Goal: Task Accomplishment & Management: Manage account settings

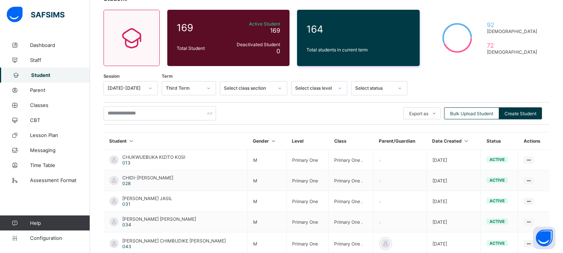
scroll to position [85, 0]
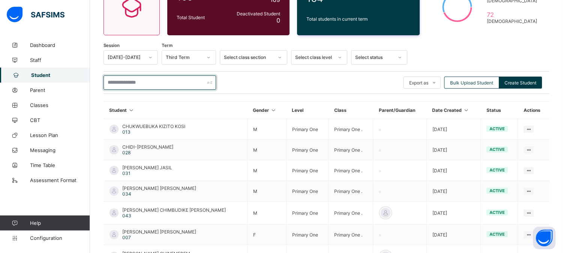
click at [144, 83] on input "text" at bounding box center [160, 82] width 113 height 14
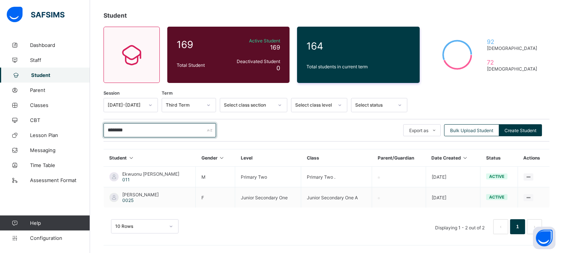
scroll to position [36, 0]
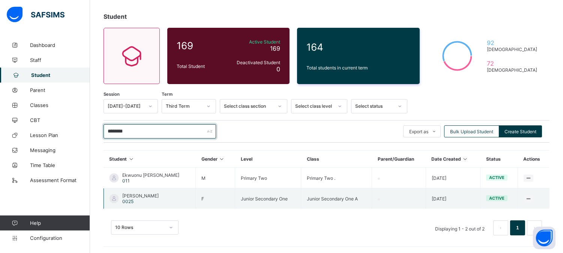
type input "********"
click at [141, 197] on div "EKWUNAZU VICTORIA CHIAZARAM 0025" at bounding box center [140, 198] width 36 height 11
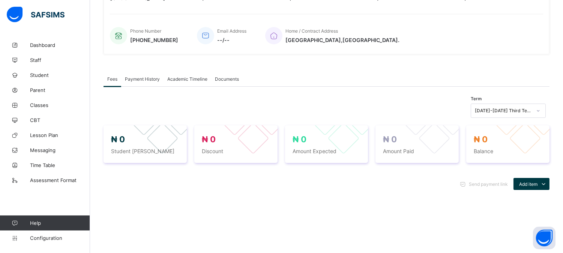
scroll to position [162, 0]
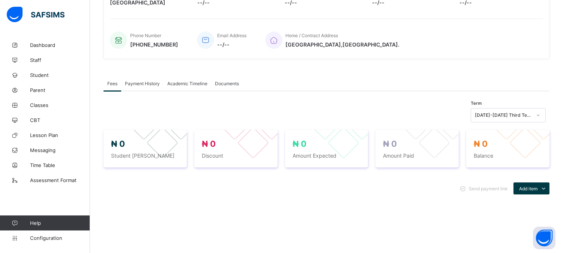
click at [195, 81] on span "Academic Timeline" at bounding box center [187, 84] width 40 height 6
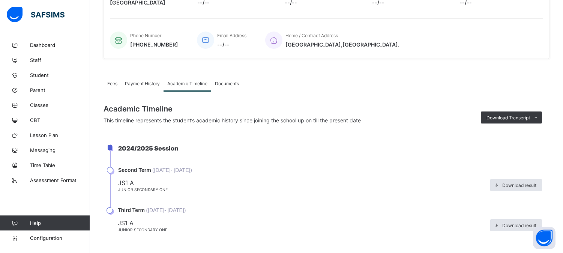
scroll to position [165, 0]
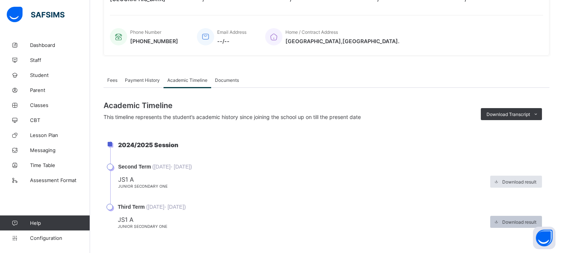
click at [527, 216] on div "Download result" at bounding box center [516, 222] width 52 height 12
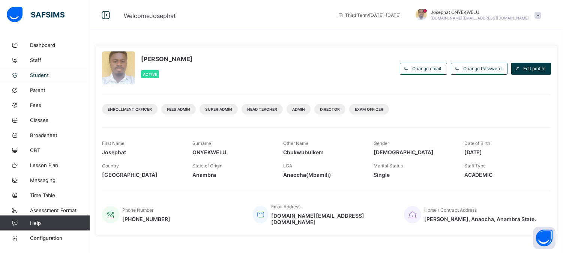
click at [40, 77] on span "Student" at bounding box center [60, 75] width 60 height 6
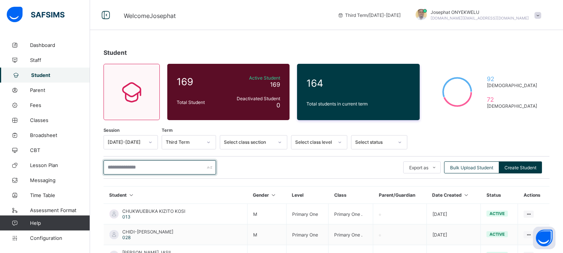
click at [137, 167] on input "text" at bounding box center [160, 167] width 113 height 14
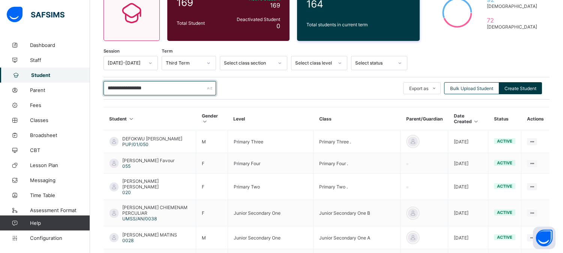
scroll to position [117, 0]
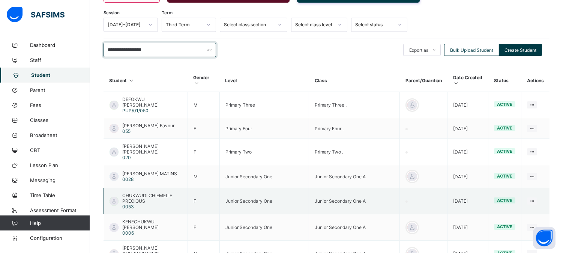
type input "**********"
click at [134, 192] on span "CHUKWUDI CHIEMELIE PRECIOUS" at bounding box center [152, 197] width 60 height 11
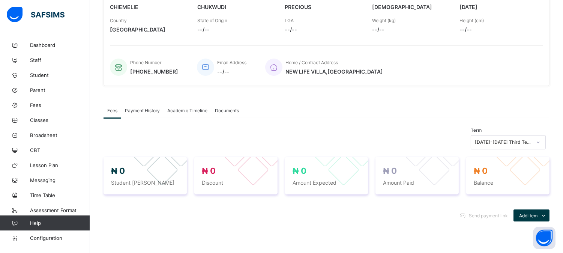
click at [543, 149] on div "2024-2025 Third Term" at bounding box center [508, 142] width 75 height 14
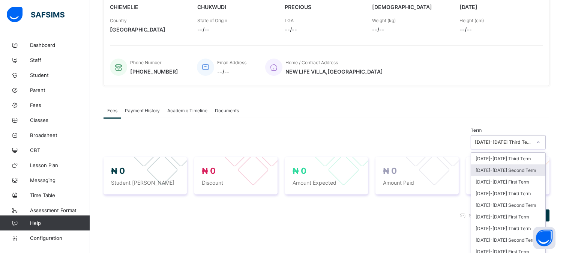
scroll to position [140, 0]
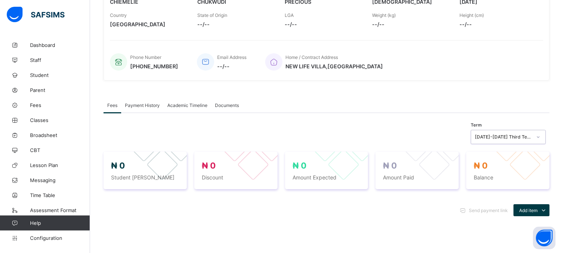
click at [545, 132] on div at bounding box center [538, 137] width 13 height 12
click at [181, 102] on span "Academic Timeline" at bounding box center [187, 105] width 40 height 6
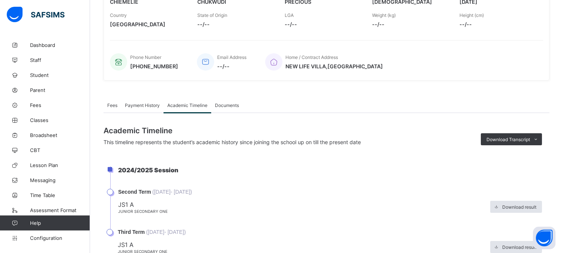
scroll to position [165, 0]
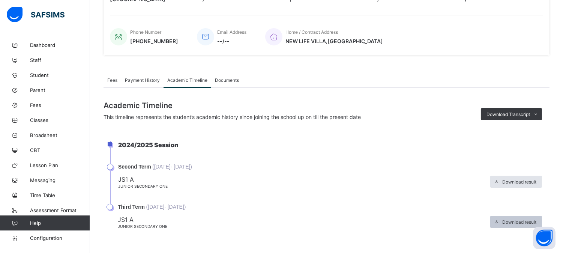
click at [502, 216] on span at bounding box center [496, 222] width 12 height 12
click at [43, 134] on span "Broadsheet" at bounding box center [60, 135] width 60 height 6
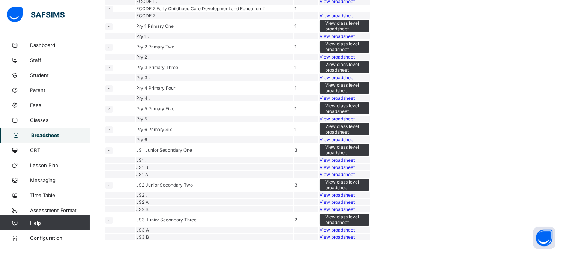
scroll to position [149, 0]
click at [364, 32] on span "View class level broadsheet" at bounding box center [344, 25] width 39 height 11
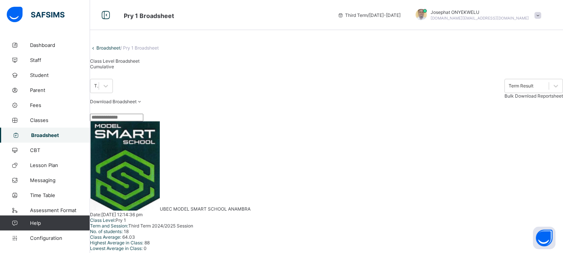
scroll to position [26, 0]
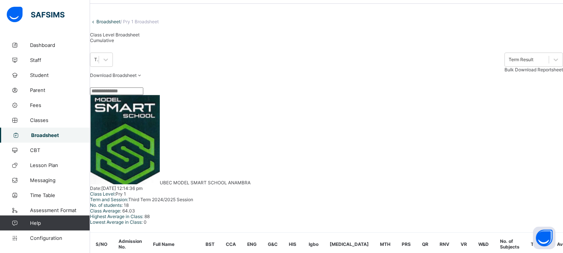
click at [114, 43] on span "Cumulative" at bounding box center [102, 41] width 24 height 6
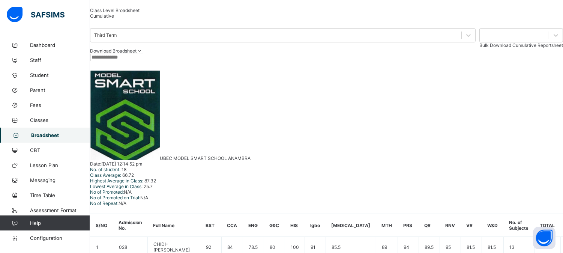
scroll to position [50, 0]
click at [130, 14] on div "Class Level Broadsheet" at bounding box center [115, 11] width 50 height 6
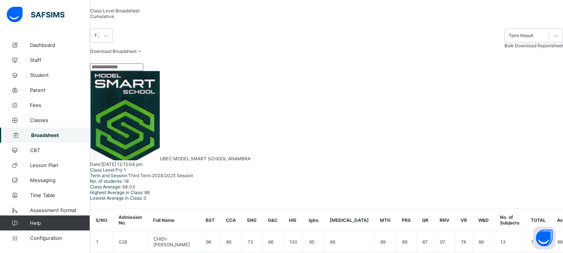
click at [114, 19] on span "Cumulative" at bounding box center [102, 17] width 24 height 6
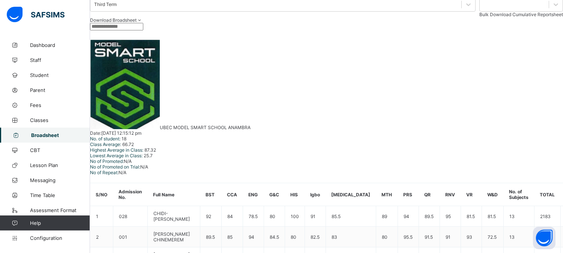
scroll to position [83, 0]
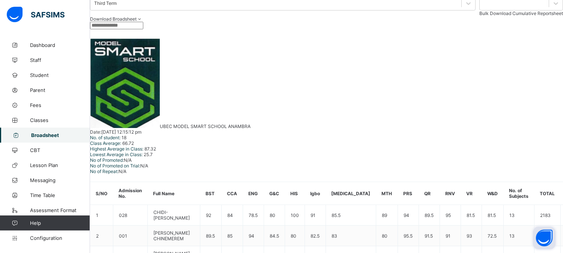
click at [544, 244] on button "Open asap" at bounding box center [544, 238] width 23 height 23
click at [544, 236] on button "Open asap" at bounding box center [544, 238] width 23 height 23
click at [541, 240] on button "Open asap" at bounding box center [544, 238] width 23 height 23
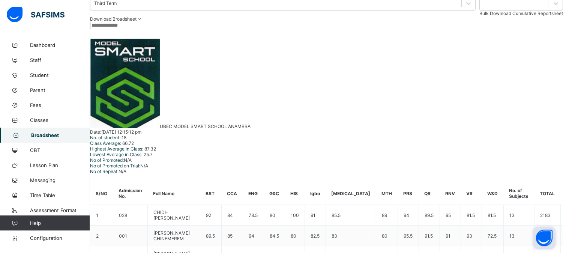
click at [545, 237] on button "Open asap" at bounding box center [544, 238] width 23 height 23
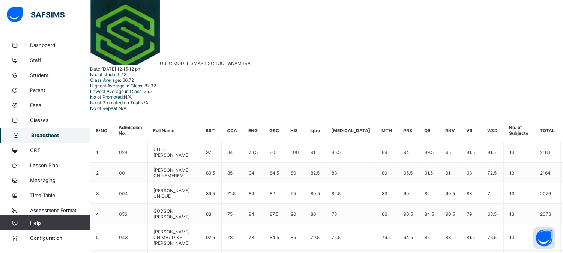
scroll to position [0, 242]
click at [545, 239] on button "Open asap" at bounding box center [544, 238] width 23 height 23
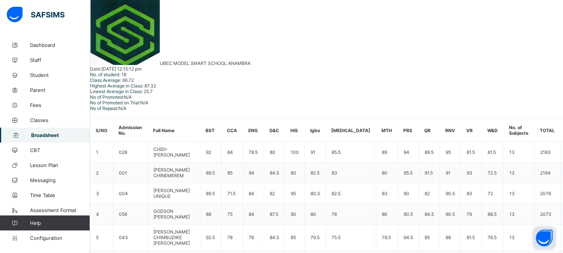
click at [545, 239] on button "Open asap" at bounding box center [544, 238] width 23 height 23
drag, startPoint x: 543, startPoint y: 236, endPoint x: 550, endPoint y: 236, distance: 7.1
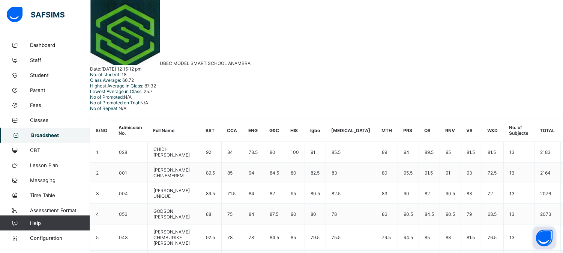
click at [550, 236] on button "Open asap" at bounding box center [544, 238] width 23 height 23
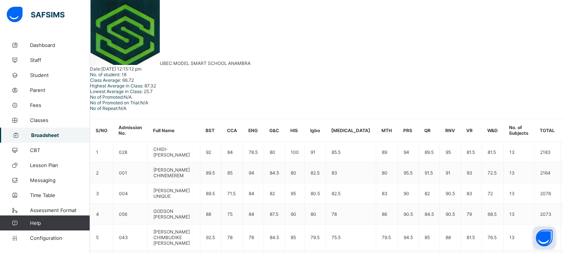
click at [550, 236] on button "Open asap" at bounding box center [544, 238] width 23 height 23
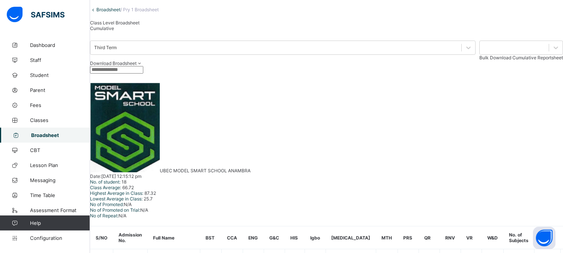
scroll to position [0, 0]
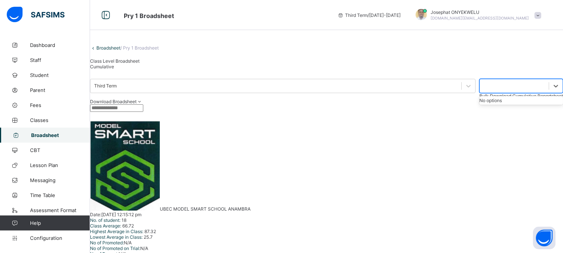
click at [480, 91] on div at bounding box center [514, 86] width 69 height 11
click at [36, 237] on span "Configuration" at bounding box center [60, 238] width 60 height 6
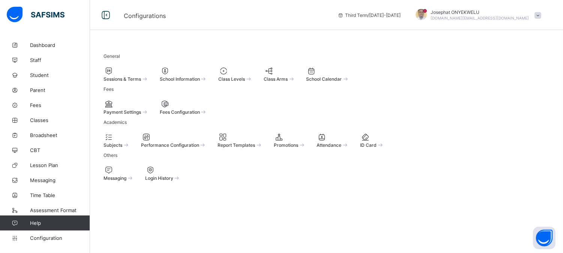
click at [207, 141] on div at bounding box center [174, 136] width 66 height 9
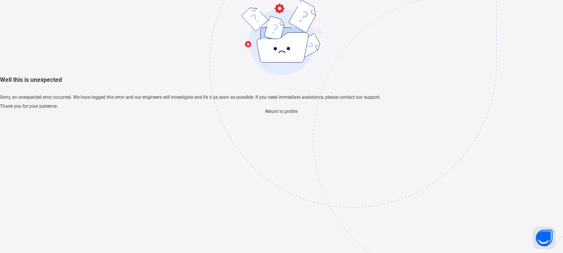
click at [286, 114] on span "Return to profile" at bounding box center [282, 111] width 32 height 5
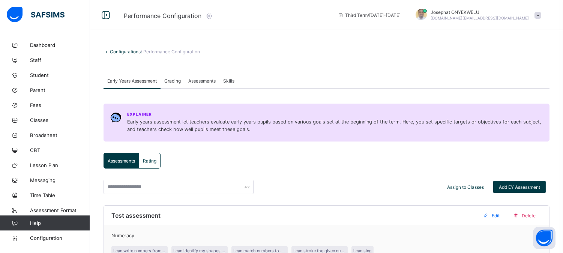
click at [179, 80] on span "Grading" at bounding box center [172, 81] width 17 height 6
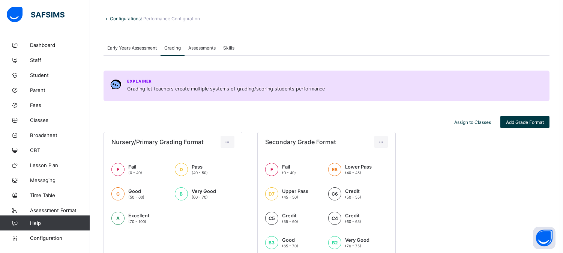
scroll to position [32, 0]
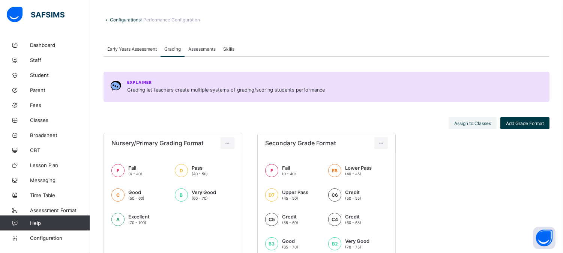
click at [483, 121] on span "Assign to Classes" at bounding box center [472, 123] width 37 height 6
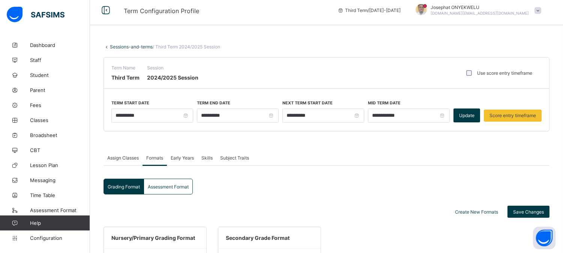
scroll to position [2, 0]
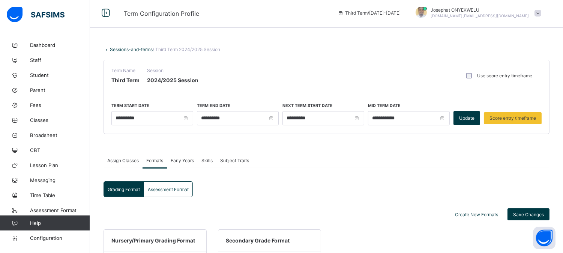
click at [116, 48] on link "Sessions-and-terms" at bounding box center [131, 50] width 43 height 6
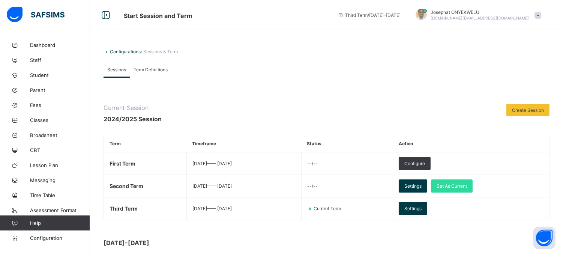
click at [122, 51] on link "Configurations" at bounding box center [125, 52] width 31 height 6
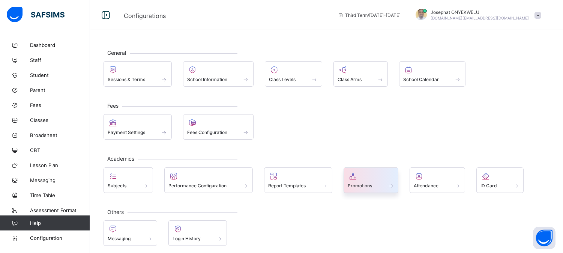
click at [374, 182] on div "Promotions" at bounding box center [371, 185] width 47 height 6
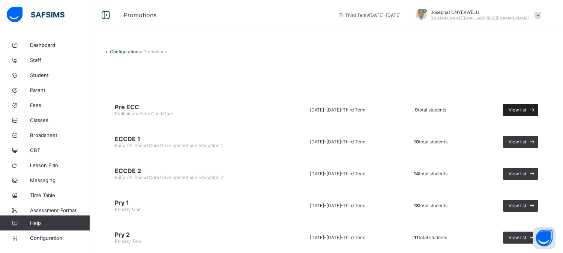
click at [535, 109] on icon at bounding box center [533, 109] width 8 height 7
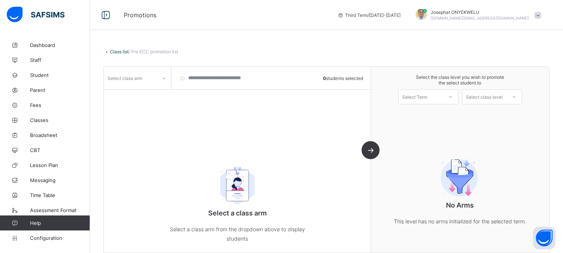
scroll to position [37, 0]
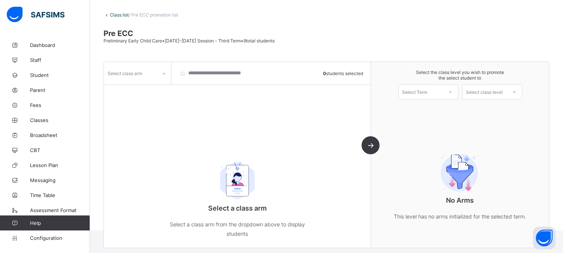
click at [161, 69] on div at bounding box center [164, 74] width 13 height 12
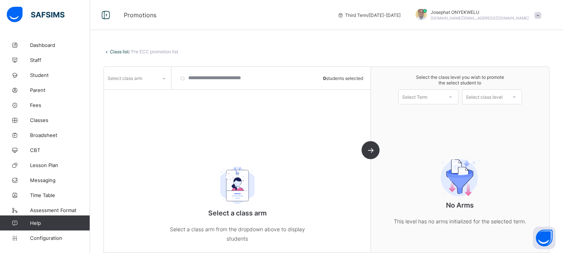
click at [118, 51] on link "Class list" at bounding box center [119, 52] width 19 height 6
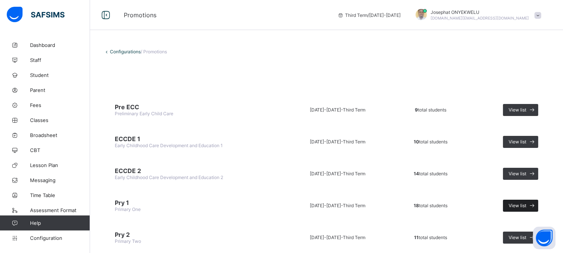
click at [524, 200] on div "View list" at bounding box center [520, 206] width 35 height 12
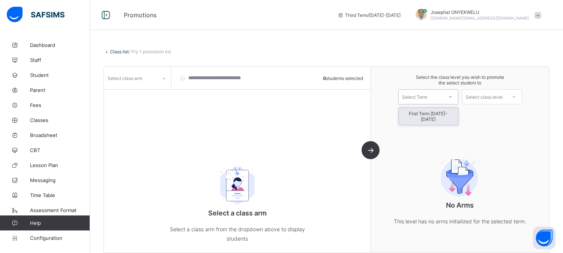
click at [452, 95] on div at bounding box center [451, 96] width 14 height 13
click at [453, 98] on icon at bounding box center [450, 97] width 5 height 8
click at [507, 96] on div "Select class level" at bounding box center [485, 97] width 44 height 11
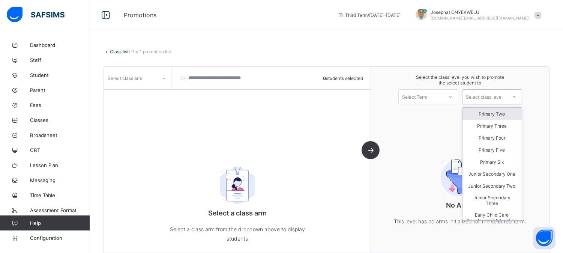
click at [507, 96] on div "Select class level" at bounding box center [485, 97] width 44 height 11
click at [505, 113] on div "Primary Two" at bounding box center [492, 114] width 59 height 12
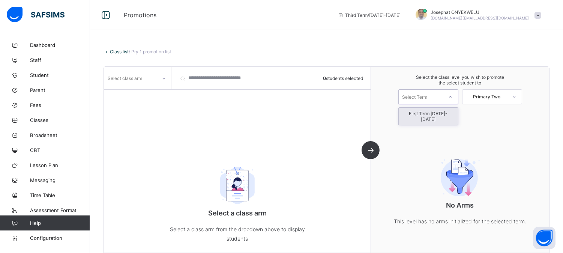
click at [455, 93] on div at bounding box center [451, 96] width 14 height 13
click at [443, 113] on div "First Term 2025-2026" at bounding box center [428, 116] width 59 height 17
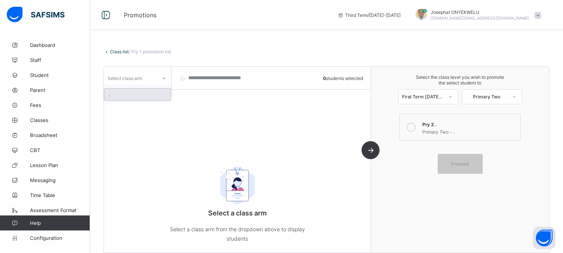
click at [162, 78] on icon at bounding box center [164, 79] width 5 height 8
click at [149, 95] on div "." at bounding box center [137, 95] width 66 height 12
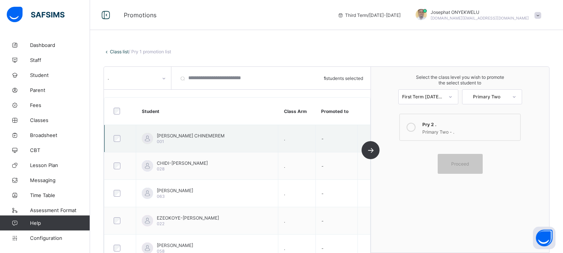
click at [336, 140] on td "-" at bounding box center [337, 138] width 42 height 27
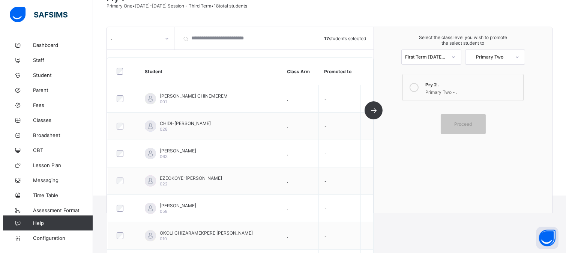
scroll to position [70, 0]
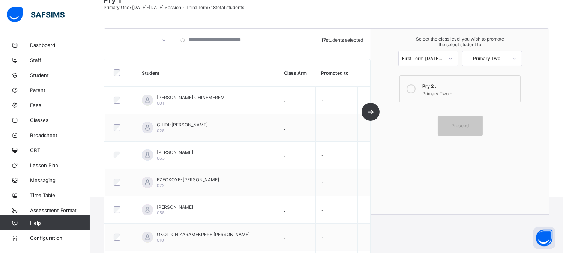
click at [417, 83] on div at bounding box center [411, 88] width 15 height 15
click at [463, 123] on span "Proceed" at bounding box center [460, 126] width 18 height 6
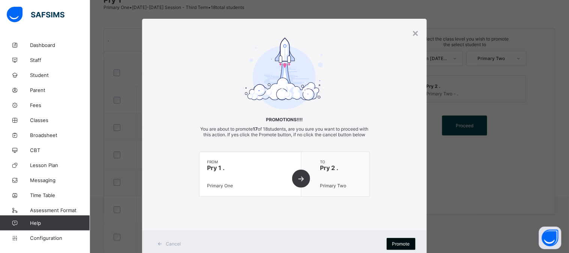
click at [399, 246] on span "Promote" at bounding box center [401, 244] width 18 height 6
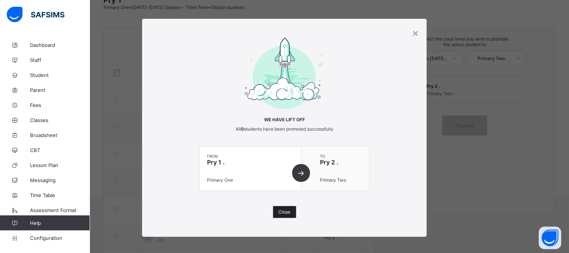
click at [282, 213] on span "Close" at bounding box center [285, 212] width 12 height 6
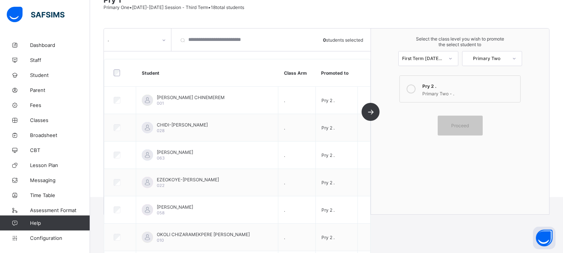
scroll to position [0, 0]
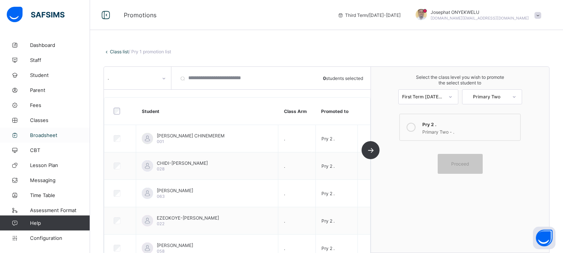
click at [40, 136] on span "Broadsheet" at bounding box center [60, 135] width 60 height 6
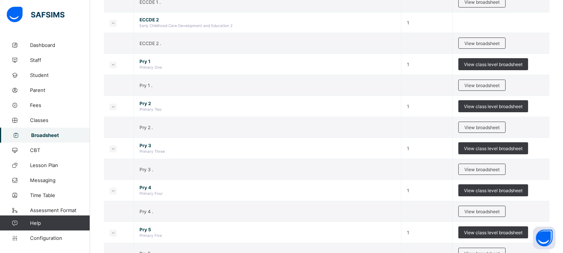
scroll to position [171, 0]
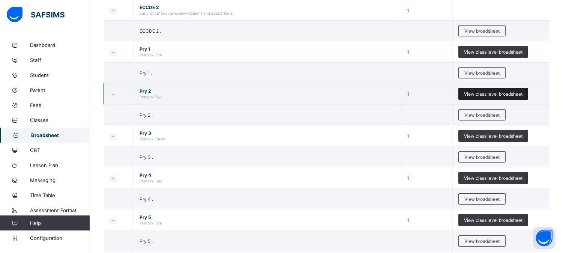
click at [508, 91] on span "View class level broadsheet" at bounding box center [493, 94] width 59 height 6
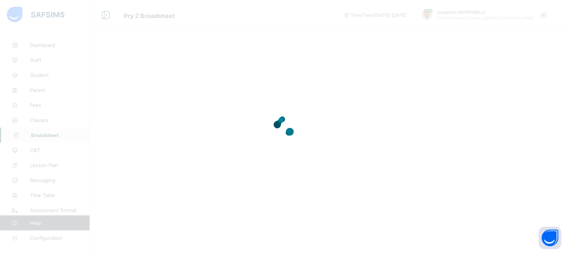
drag, startPoint x: 566, startPoint y: 101, endPoint x: 566, endPoint y: 189, distance: 87.4
click at [563, 189] on div at bounding box center [284, 126] width 569 height 253
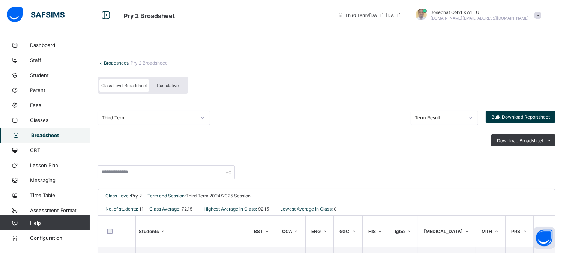
click at [166, 80] on div "Cumulative" at bounding box center [168, 85] width 38 height 13
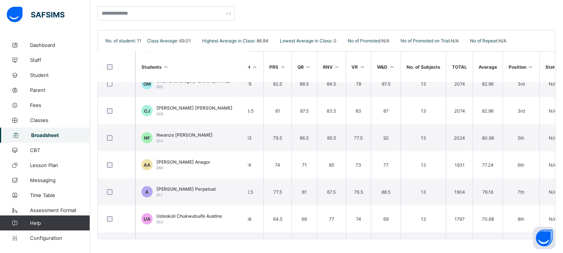
scroll to position [144, 242]
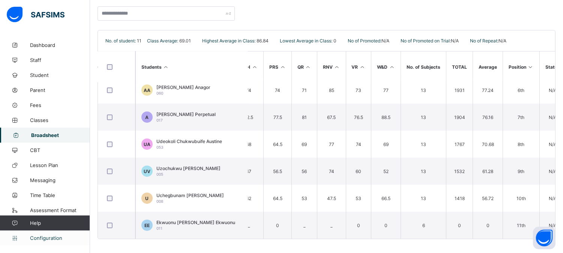
click at [47, 237] on span "Configuration" at bounding box center [60, 238] width 60 height 6
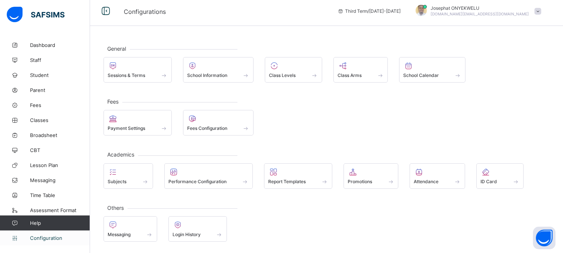
scroll to position [3, 0]
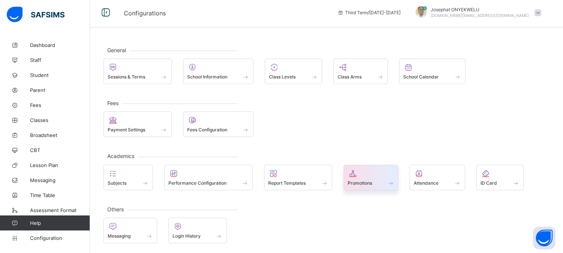
click at [358, 183] on span "Promotions" at bounding box center [360, 183] width 24 height 6
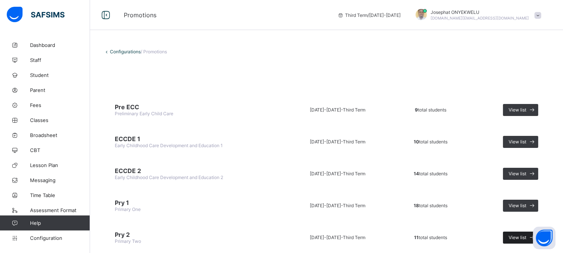
click at [518, 234] on span "View list" at bounding box center [518, 237] width 18 height 6
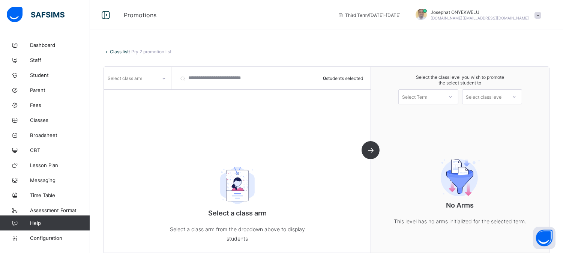
click at [159, 77] on div at bounding box center [164, 78] width 13 height 12
click at [147, 94] on div "." at bounding box center [137, 95] width 66 height 12
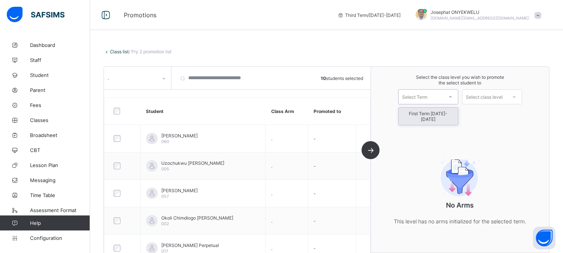
click at [451, 98] on div at bounding box center [451, 96] width 14 height 13
click at [438, 114] on div "First Term 2025-2026" at bounding box center [428, 116] width 59 height 17
click at [507, 95] on div "Select class level" at bounding box center [485, 97] width 44 height 11
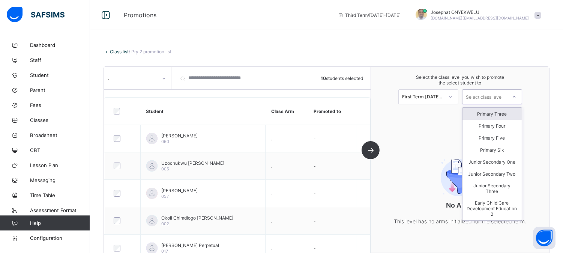
click at [499, 114] on div "Primary Three" at bounding box center [492, 114] width 59 height 12
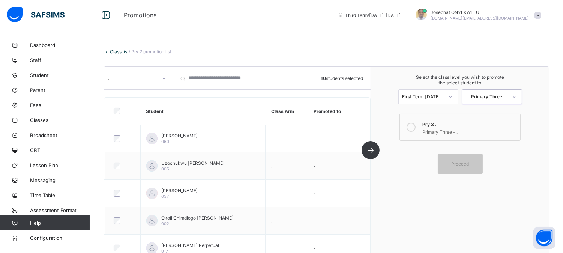
click at [416, 125] on icon at bounding box center [411, 127] width 9 height 9
click at [463, 167] on div "Proceed" at bounding box center [460, 164] width 45 height 20
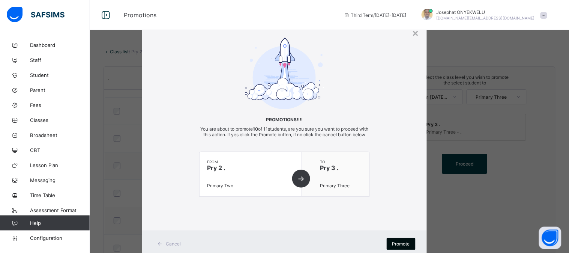
click at [405, 246] on span "Promote" at bounding box center [401, 244] width 18 height 6
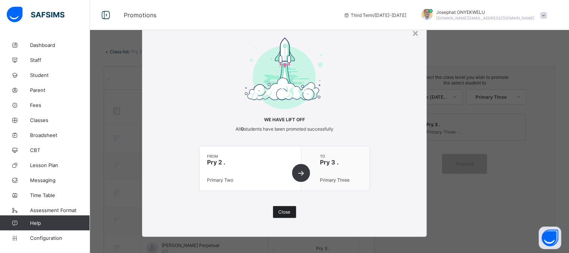
click at [282, 215] on div "Close" at bounding box center [284, 212] width 23 height 12
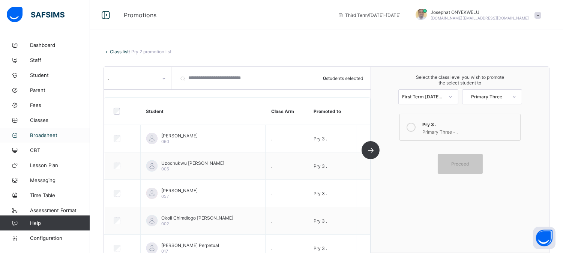
click at [46, 136] on span "Broadsheet" at bounding box center [60, 135] width 60 height 6
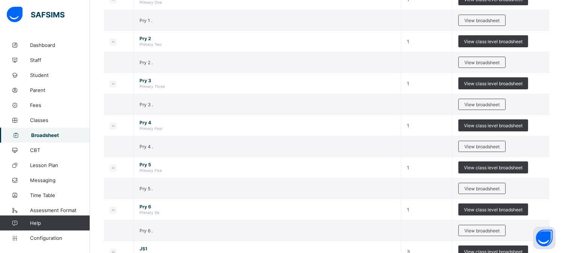
scroll to position [245, 0]
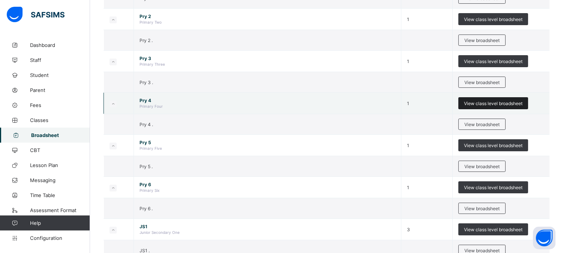
click at [501, 98] on div "View class level broadsheet" at bounding box center [493, 103] width 70 height 12
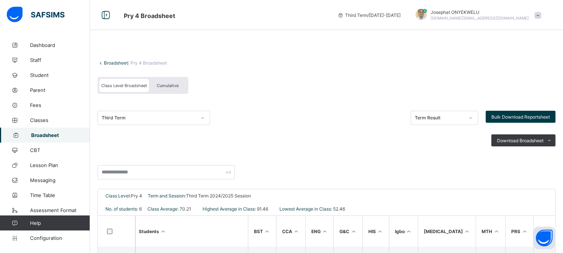
click at [174, 83] on span "Cumulative" at bounding box center [168, 85] width 22 height 5
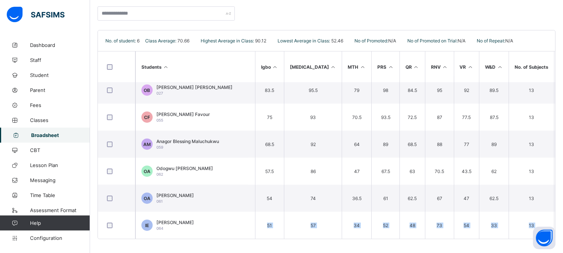
scroll to position [9, 242]
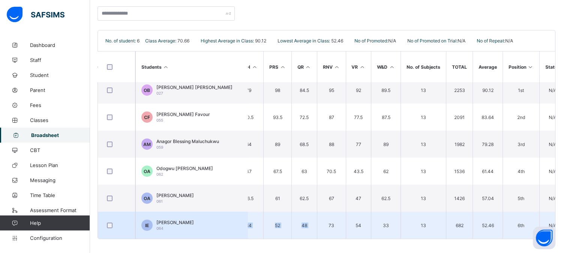
drag, startPoint x: 387, startPoint y: 234, endPoint x: 292, endPoint y: 221, distance: 95.9
click at [292, 221] on tr "IE IKECHUKWU CHIAGOZIE ESTHER 064 54 60 45 52 69 51 57 34 52 48 73 54 33 13 682…" at bounding box center [223, 225] width 735 height 27
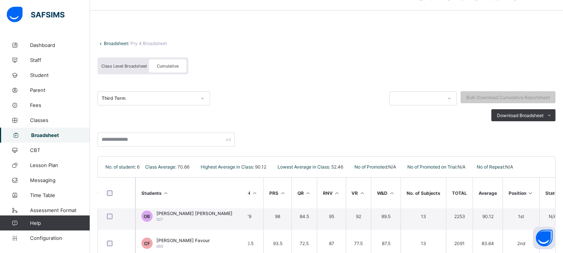
scroll to position [19, 0]
click at [39, 238] on span "Configuration" at bounding box center [60, 238] width 60 height 6
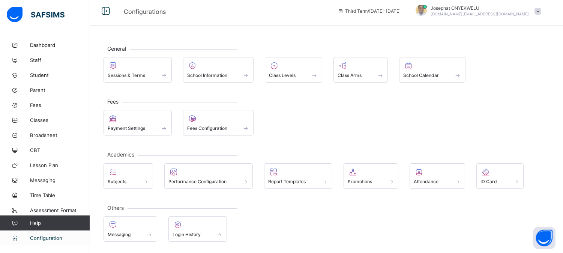
scroll to position [3, 0]
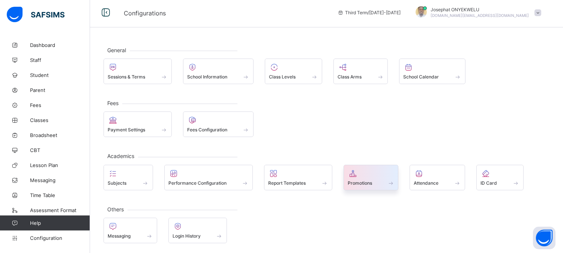
click at [383, 180] on div "Promotions" at bounding box center [371, 183] width 47 height 6
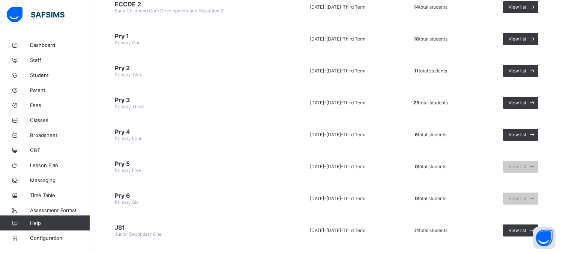
scroll to position [162, 0]
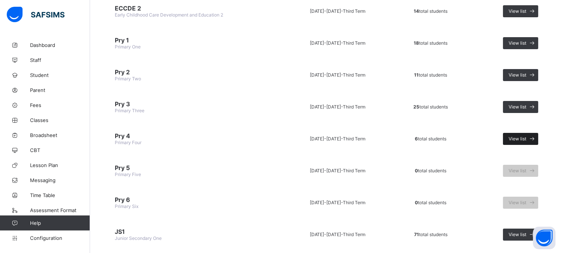
click at [526, 136] on span "View list" at bounding box center [518, 139] width 18 height 6
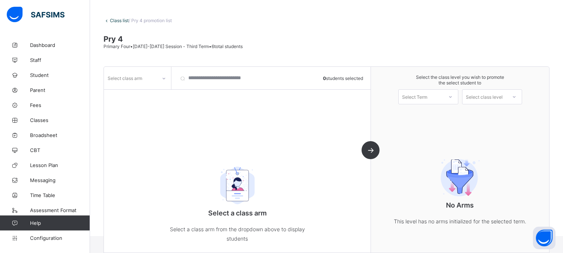
scroll to position [37, 0]
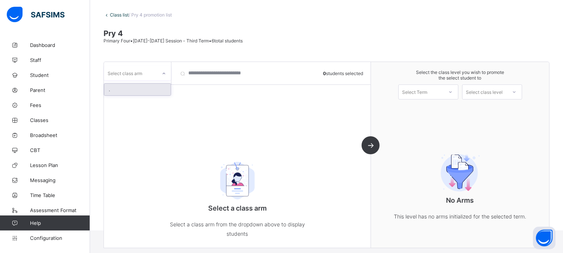
click at [163, 73] on icon at bounding box center [164, 74] width 3 height 2
click at [158, 92] on div "." at bounding box center [137, 90] width 66 height 12
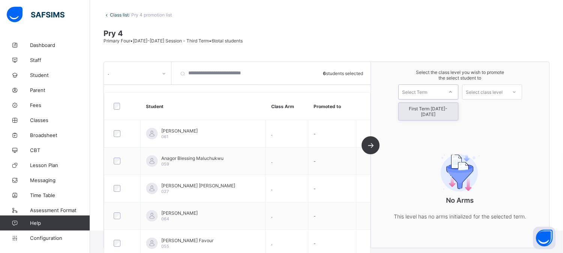
click at [451, 90] on div at bounding box center [451, 92] width 14 height 13
click at [445, 109] on div "First Term 2025-2026" at bounding box center [428, 111] width 59 height 17
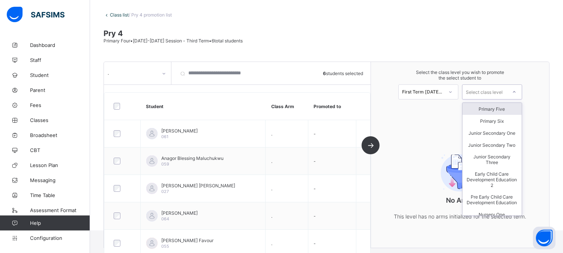
click at [512, 92] on div at bounding box center [515, 92] width 14 height 13
click at [501, 108] on div "Primary Five" at bounding box center [492, 109] width 59 height 12
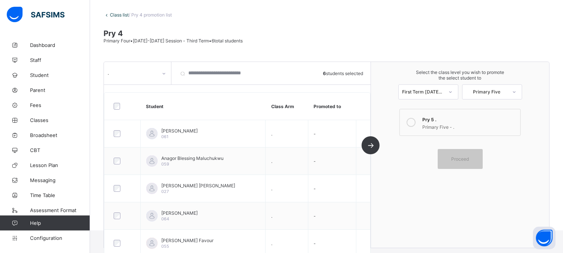
click at [419, 121] on div at bounding box center [411, 122] width 15 height 15
click at [467, 156] on span "Proceed" at bounding box center [460, 159] width 18 height 6
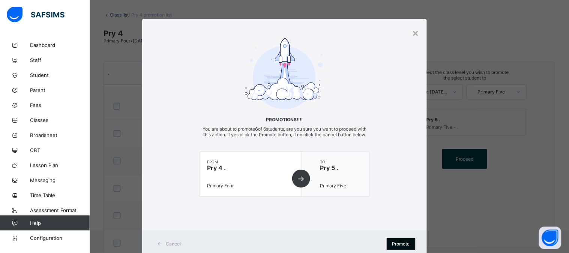
click at [393, 246] on span "Promote" at bounding box center [401, 244] width 18 height 6
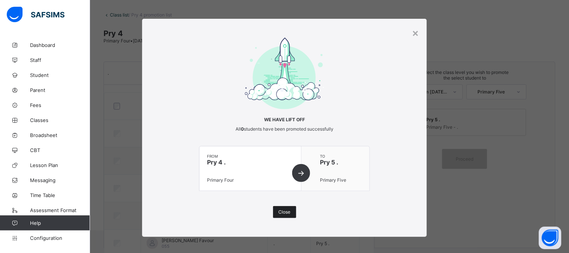
click at [282, 213] on span "Close" at bounding box center [285, 212] width 12 height 6
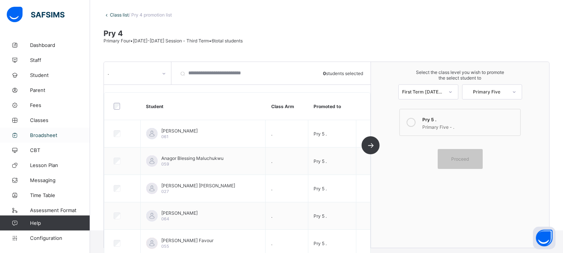
click at [42, 134] on span "Broadsheet" at bounding box center [60, 135] width 60 height 6
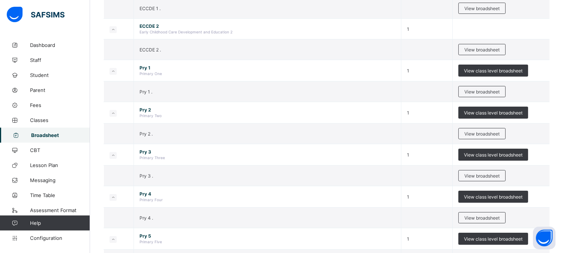
scroll to position [194, 0]
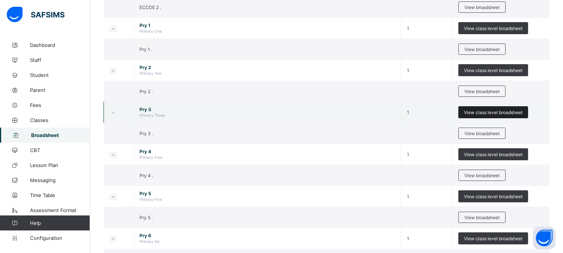
click at [485, 110] on span "View class level broadsheet" at bounding box center [493, 113] width 59 height 6
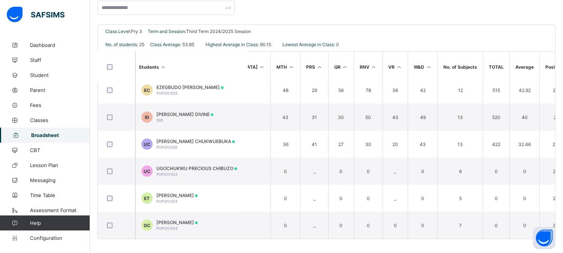
scroll to position [521, 216]
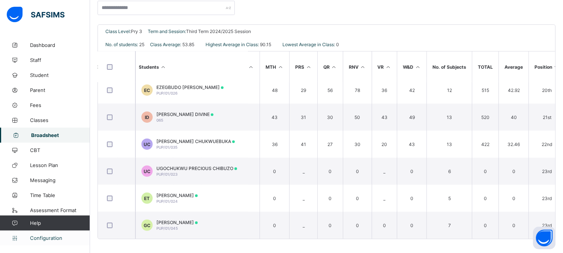
click at [60, 236] on span "Configuration" at bounding box center [60, 238] width 60 height 6
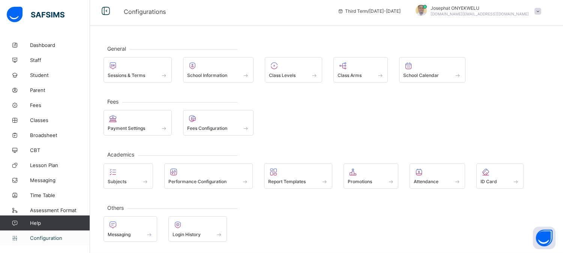
scroll to position [3, 0]
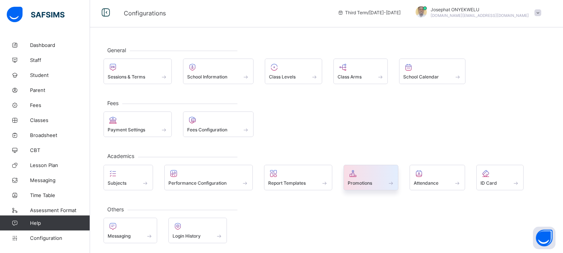
click at [379, 184] on div "Promotions" at bounding box center [371, 183] width 47 height 6
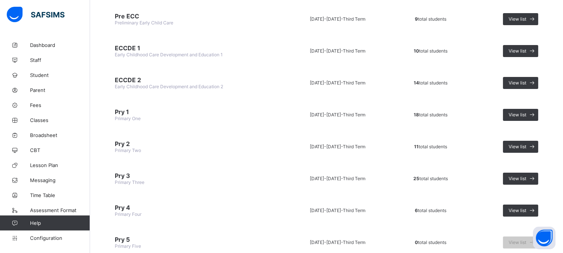
scroll to position [110, 0]
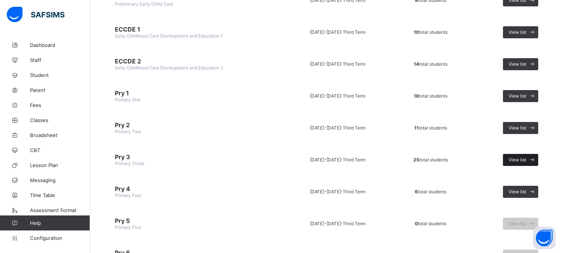
click at [520, 157] on span "View list" at bounding box center [518, 160] width 18 height 6
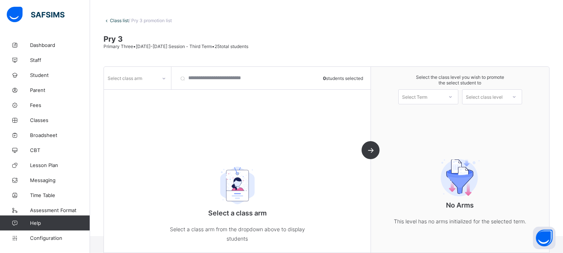
scroll to position [37, 0]
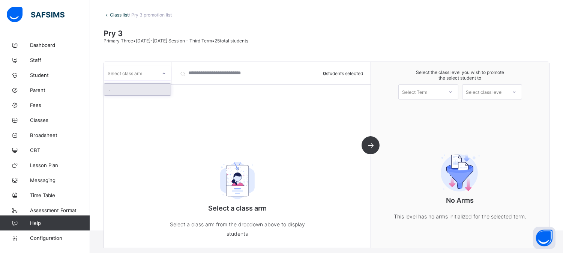
click at [161, 77] on div at bounding box center [164, 74] width 13 height 12
click at [149, 92] on div "." at bounding box center [137, 90] width 66 height 12
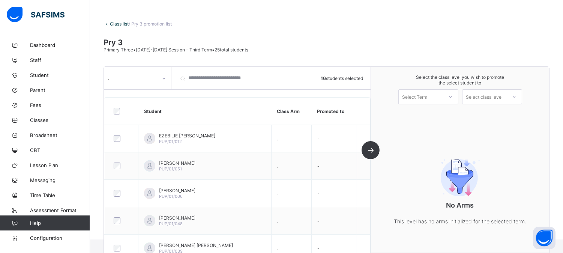
scroll to position [0, 0]
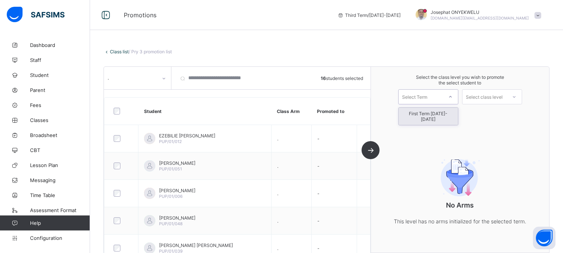
click at [454, 99] on div at bounding box center [451, 96] width 14 height 13
click at [440, 113] on div "First Term 2025-2026" at bounding box center [428, 116] width 59 height 17
click at [517, 95] on icon at bounding box center [514, 97] width 5 height 8
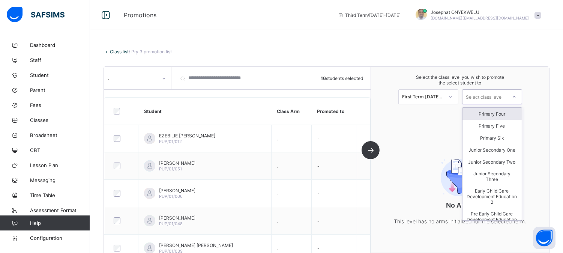
click at [504, 111] on div "Primary Four" at bounding box center [492, 114] width 59 height 12
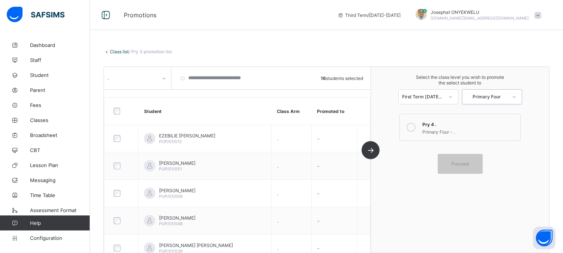
click at [455, 123] on div "Pry 4 ." at bounding box center [469, 124] width 94 height 8
click at [466, 162] on span "Proceed" at bounding box center [460, 164] width 18 height 6
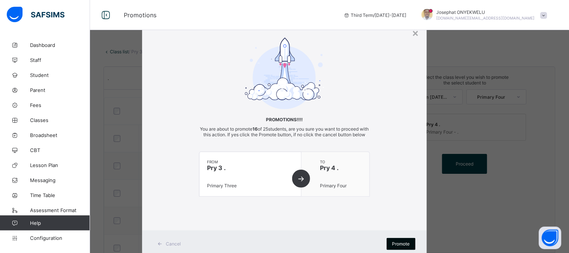
click at [396, 246] on span "Promote" at bounding box center [401, 244] width 18 height 6
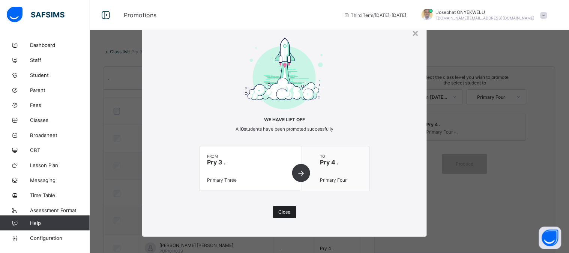
click at [288, 211] on span "Close" at bounding box center [285, 212] width 12 height 6
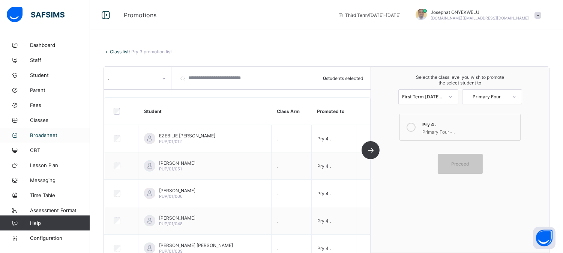
click at [50, 133] on span "Broadsheet" at bounding box center [60, 135] width 60 height 6
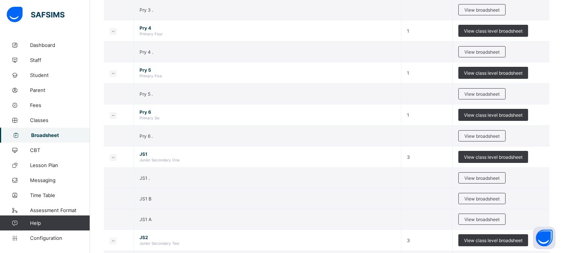
scroll to position [319, 0]
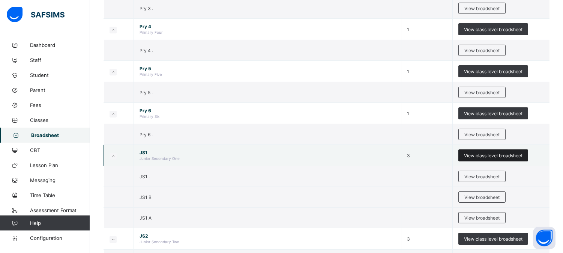
click at [523, 156] on span "View class level broadsheet" at bounding box center [493, 156] width 59 height 6
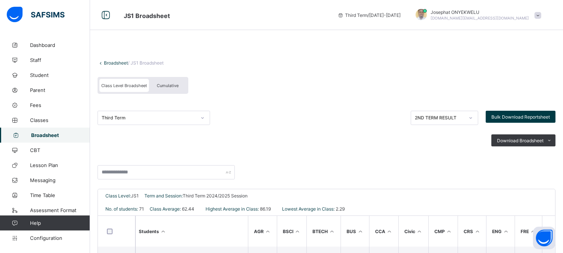
click at [177, 84] on span "Cumulative" at bounding box center [168, 85] width 22 height 5
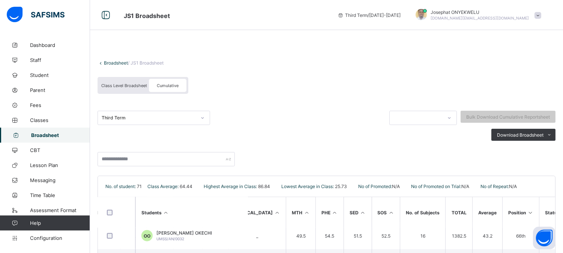
click at [125, 63] on link "Broadsheet" at bounding box center [116, 63] width 24 height 6
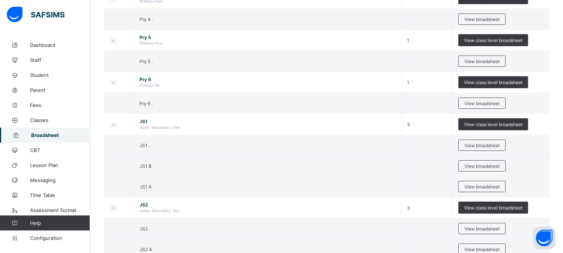
scroll to position [352, 0]
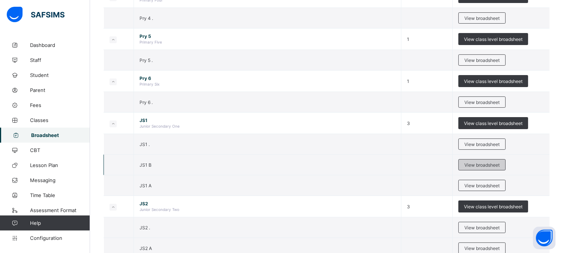
click at [492, 163] on span "View broadsheet" at bounding box center [481, 165] width 35 height 6
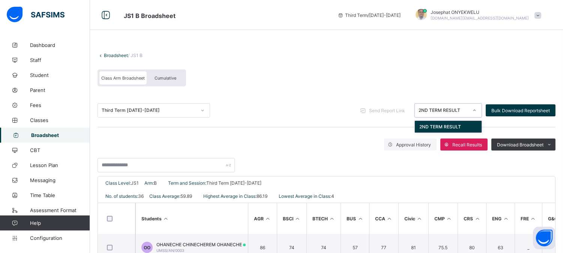
click at [477, 105] on div at bounding box center [474, 110] width 13 height 12
click at [477, 109] on icon at bounding box center [474, 111] width 5 height 8
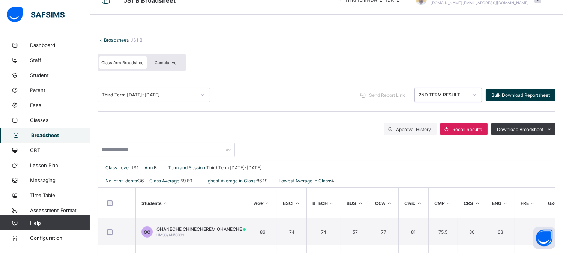
scroll to position [20, 0]
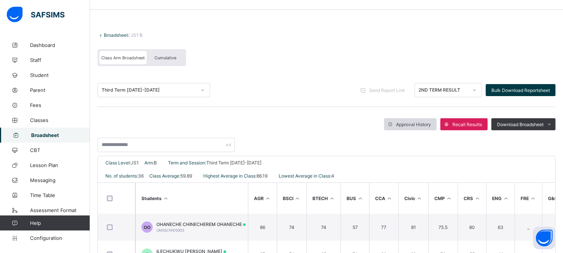
click at [429, 122] on span "Approval History" at bounding box center [413, 125] width 35 height 6
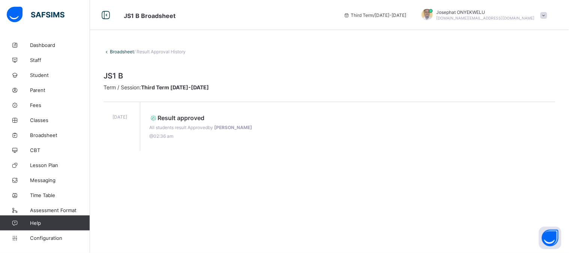
click at [128, 50] on link "Broadsheet" at bounding box center [122, 52] width 24 height 6
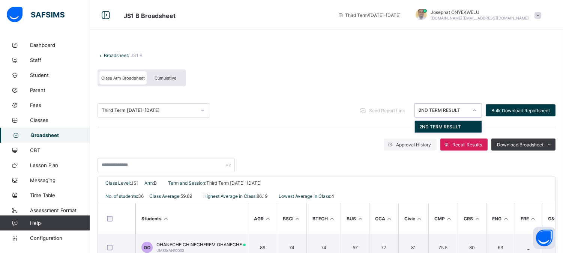
click at [477, 111] on icon at bounding box center [474, 111] width 5 height 8
click at [160, 75] on span "Cumulative" at bounding box center [166, 77] width 22 height 5
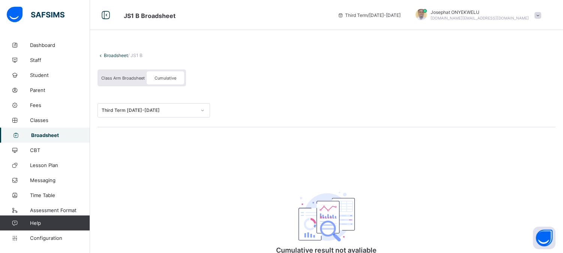
scroll to position [49, 0]
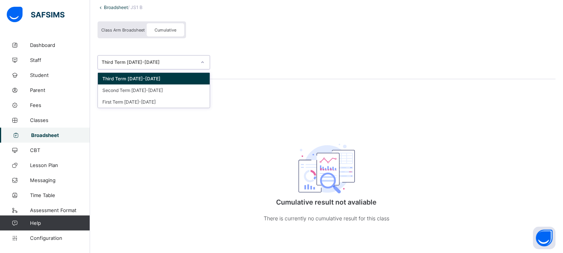
click at [200, 59] on div at bounding box center [202, 62] width 13 height 12
click at [171, 77] on div "Third Term 2024-2025" at bounding box center [154, 79] width 112 height 12
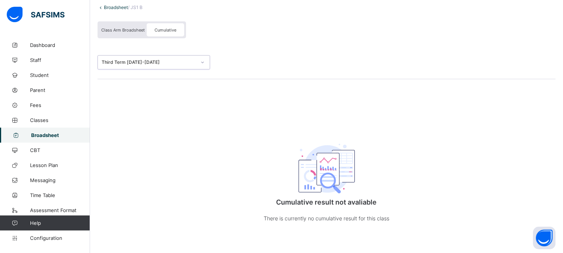
click at [140, 29] on span "Class Arm Broadsheet" at bounding box center [123, 29] width 44 height 5
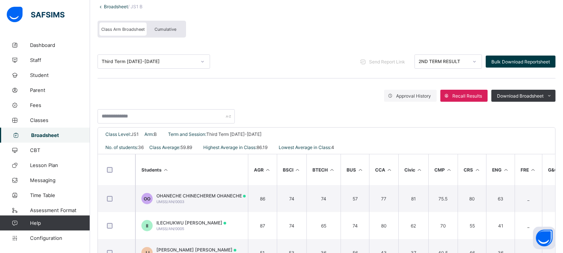
click at [194, 62] on div "Third Term 2024-2025" at bounding box center [149, 62] width 95 height 6
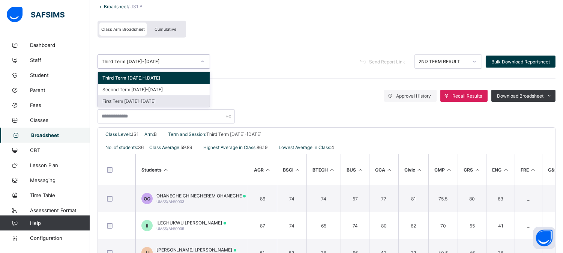
click at [161, 98] on div "First Term 2024-2025" at bounding box center [154, 101] width 112 height 12
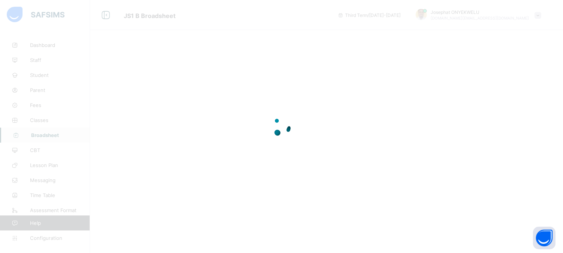
scroll to position [0, 0]
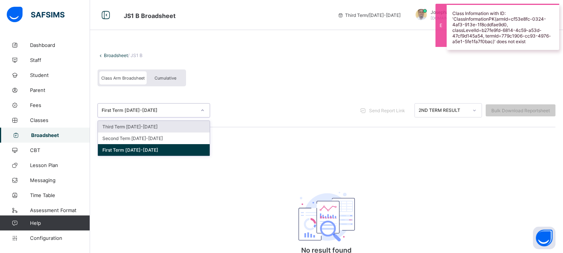
click at [196, 110] on div at bounding box center [202, 110] width 13 height 12
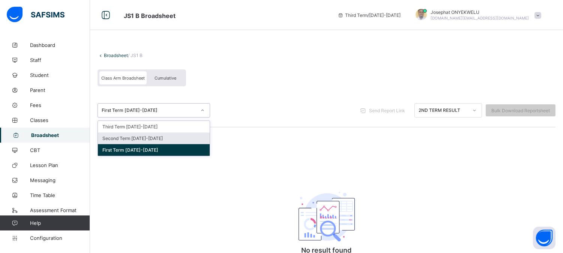
click at [180, 137] on div "Second Term 2024-2025" at bounding box center [154, 138] width 112 height 12
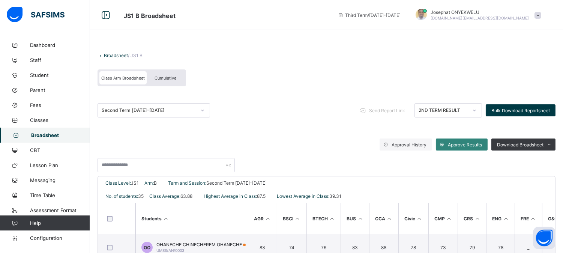
click at [458, 144] on span "Approve Results" at bounding box center [465, 145] width 34 height 6
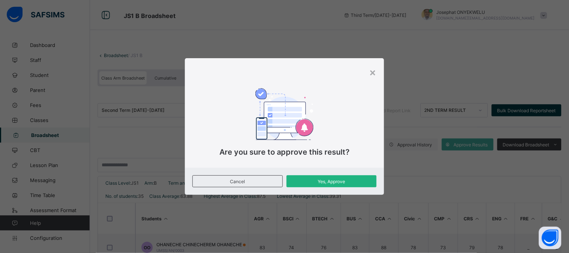
click at [327, 181] on span "Yes, Approve" at bounding box center [331, 182] width 79 height 6
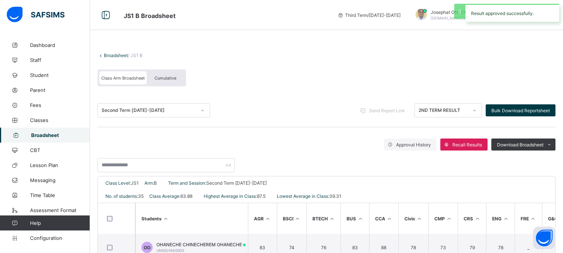
click at [203, 109] on icon at bounding box center [202, 111] width 5 height 8
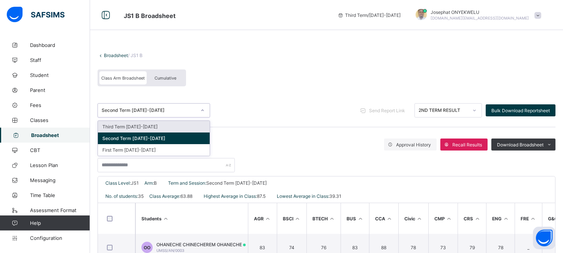
click at [175, 124] on div "Third Term 2024-2025" at bounding box center [154, 127] width 112 height 12
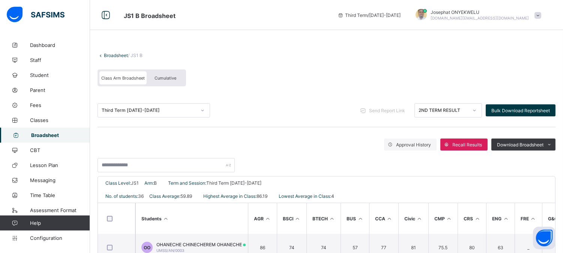
click at [167, 77] on span "Cumulative" at bounding box center [166, 77] width 22 height 5
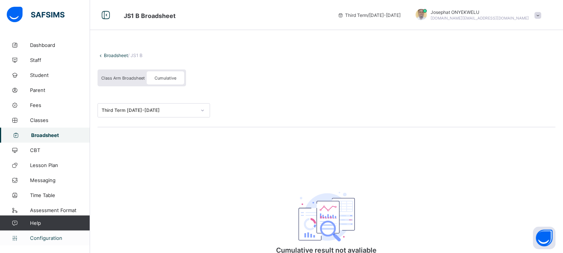
click at [39, 234] on link "Configuration" at bounding box center [45, 237] width 90 height 15
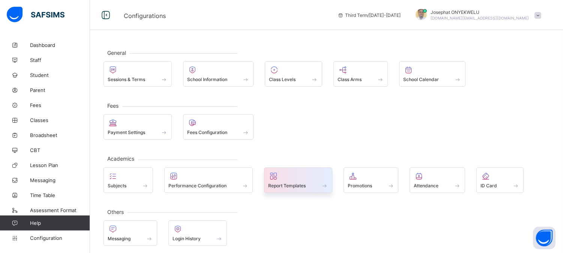
click at [313, 188] on div "Report Templates" at bounding box center [298, 185] width 60 height 6
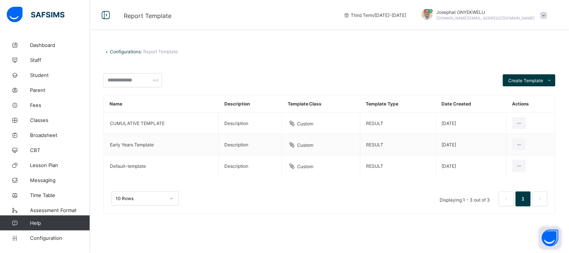
click at [548, 237] on button "Open asap" at bounding box center [550, 238] width 23 height 23
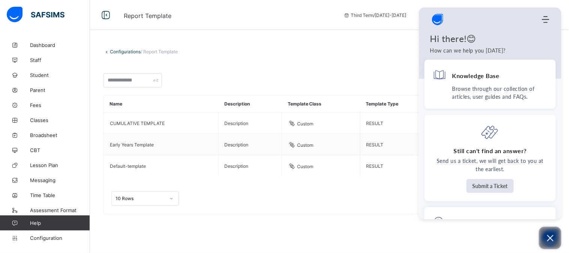
click at [548, 237] on icon "Open asap" at bounding box center [550, 237] width 9 height 9
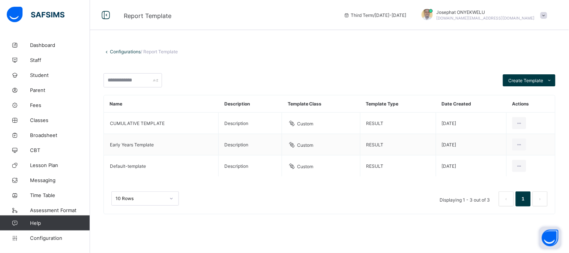
click at [548, 237] on button "Open asap" at bounding box center [550, 238] width 23 height 23
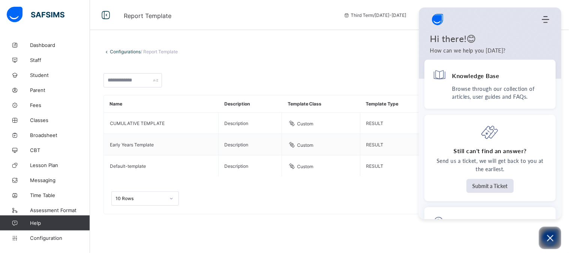
drag, startPoint x: 560, startPoint y: 74, endPoint x: 556, endPoint y: 68, distance: 6.8
click at [556, 68] on div "Hi there!😊 How can we help you today?" at bounding box center [490, 53] width 143 height 41
click at [514, 96] on p "Browse through our collection of articles, user guides and FAQs." at bounding box center [499, 93] width 95 height 16
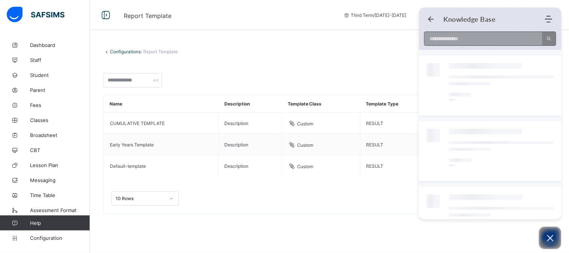
click at [484, 38] on input at bounding box center [481, 39] width 113 height 14
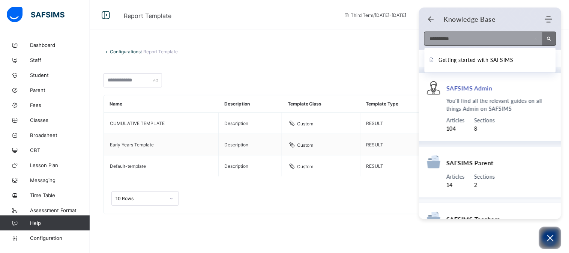
type input "**********"
click at [481, 89] on span "SAFSIMS Admin" at bounding box center [470, 88] width 46 height 8
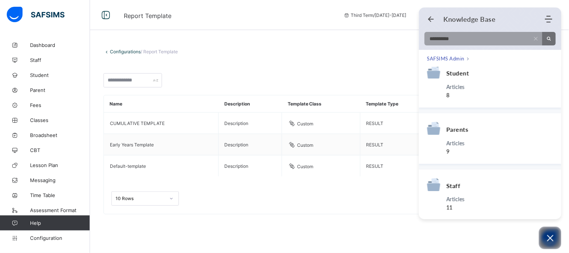
scroll to position [305, 0]
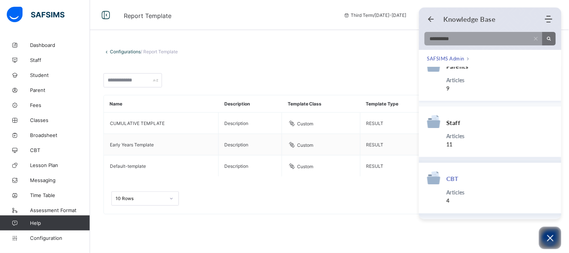
click at [458, 177] on span "CBT" at bounding box center [453, 179] width 12 height 8
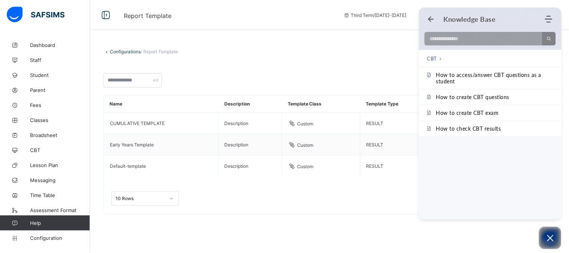
click at [437, 59] on span "breadcrumb" at bounding box center [439, 58] width 5 height 2
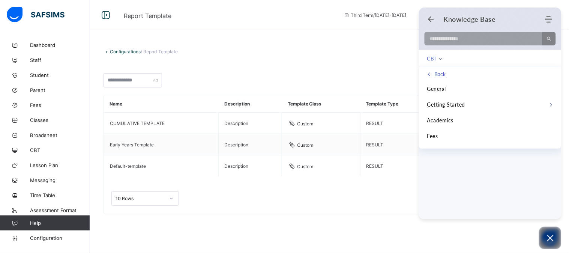
click at [430, 74] on icon "Back" at bounding box center [429, 74] width 4 height 4
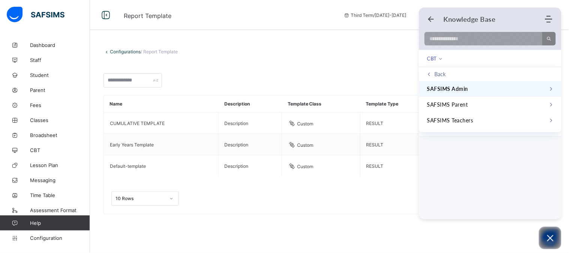
click at [466, 87] on span "SAFSIMS Admin" at bounding box center [447, 89] width 41 height 8
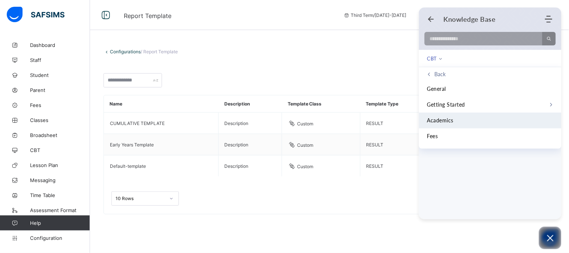
click at [451, 120] on span "Academics" at bounding box center [440, 120] width 27 height 8
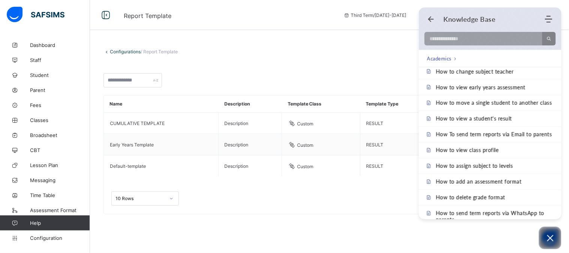
scroll to position [335, 0]
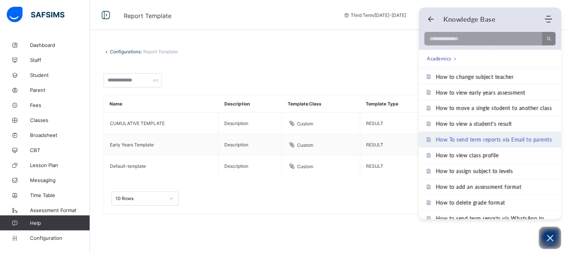
click at [527, 137] on span "How To send term reports via Email to parents" at bounding box center [494, 140] width 116 height 6
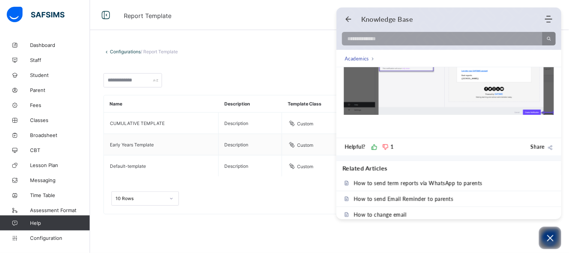
scroll to position [589, 0]
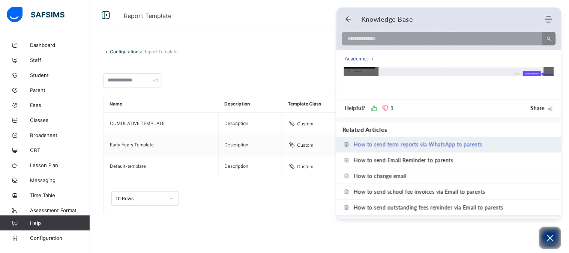
click at [471, 144] on span "How to send term reports via WhatsApp to parents" at bounding box center [418, 144] width 129 height 6
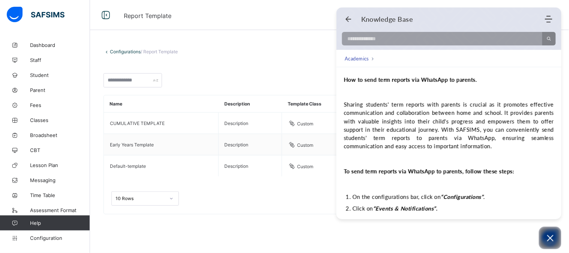
scroll to position [0, 0]
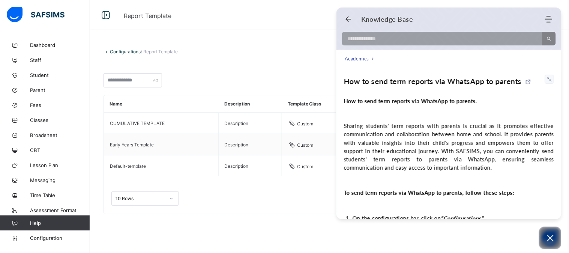
click at [356, 57] on span "Academics" at bounding box center [357, 59] width 25 height 8
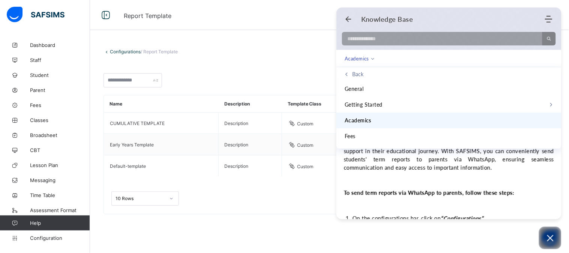
click at [459, 125] on li "Academics" at bounding box center [449, 121] width 225 height 16
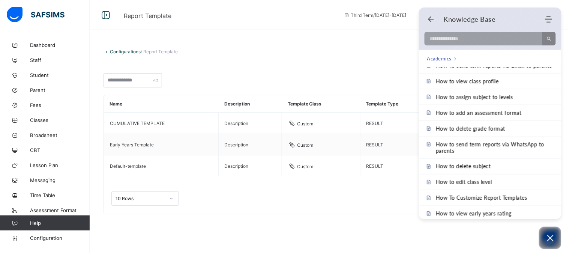
scroll to position [1011, 0]
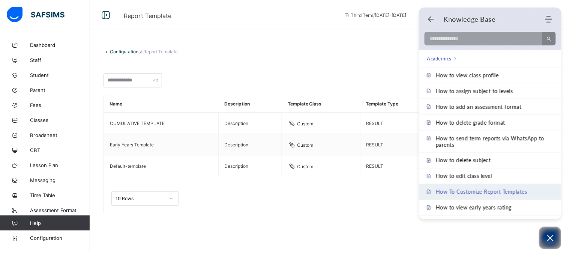
click at [518, 189] on span "How To Customize Report Templates" at bounding box center [482, 192] width 92 height 6
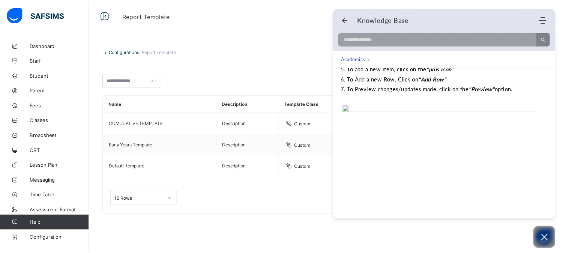
scroll to position [42, 0]
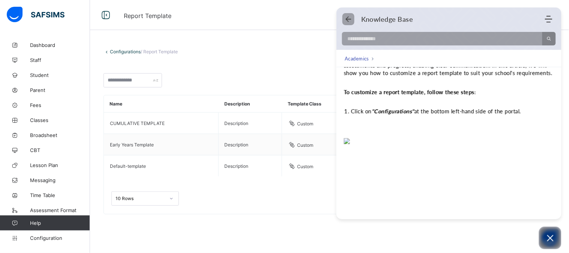
click at [350, 21] on icon "Back" at bounding box center [349, 19] width 8 height 8
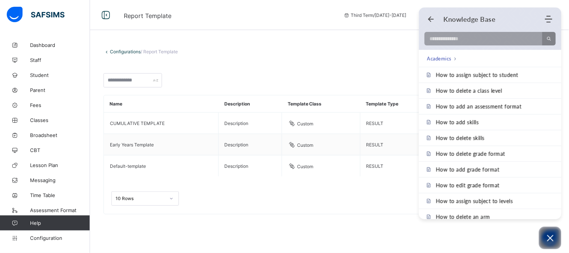
click at [346, 206] on div "10 Rows Displaying 1 - 3 out of 3 1" at bounding box center [329, 198] width 436 height 15
click at [550, 235] on icon "Open asap" at bounding box center [550, 237] width 9 height 9
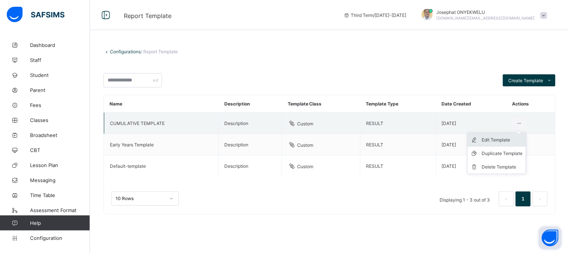
click at [500, 141] on div "Edit Template" at bounding box center [502, 140] width 41 height 8
click at [499, 142] on div "Edit Template" at bounding box center [502, 140] width 41 height 8
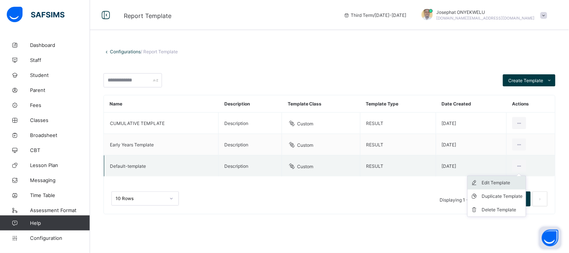
click at [490, 182] on div "Edit Template" at bounding box center [502, 183] width 41 height 8
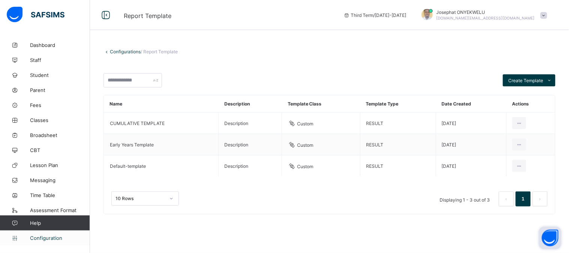
click at [54, 237] on span "Configuration" at bounding box center [60, 238] width 60 height 6
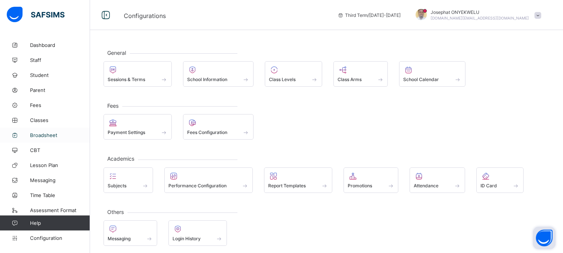
click at [40, 133] on span "Broadsheet" at bounding box center [60, 135] width 60 height 6
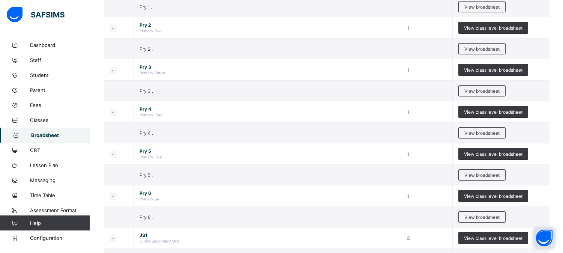
scroll to position [238, 0]
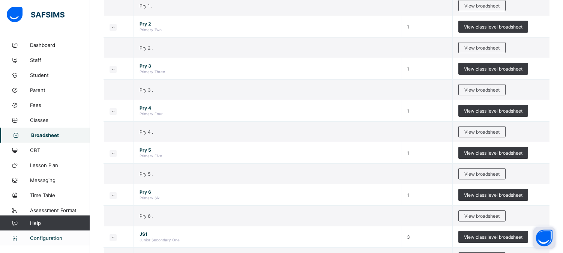
click at [49, 239] on span "Configuration" at bounding box center [60, 238] width 60 height 6
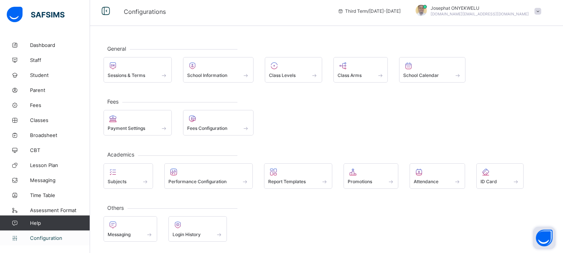
scroll to position [3, 0]
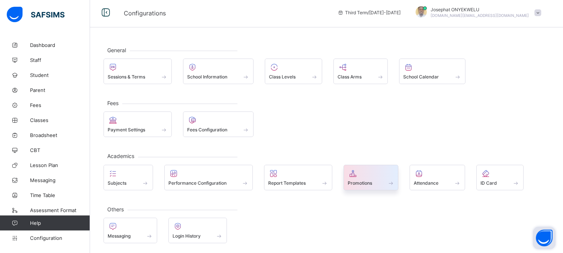
click at [370, 182] on span "Promotions" at bounding box center [360, 183] width 24 height 6
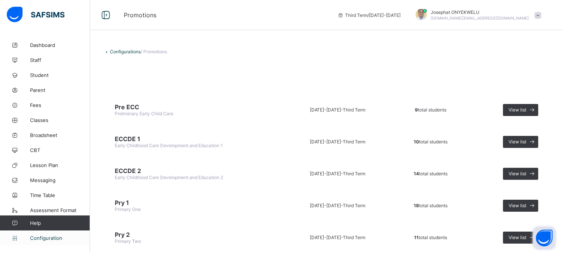
click at [44, 237] on span "Configuration" at bounding box center [60, 238] width 60 height 6
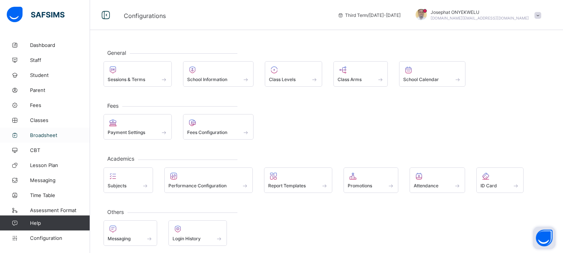
click at [45, 134] on span "Broadsheet" at bounding box center [60, 135] width 60 height 6
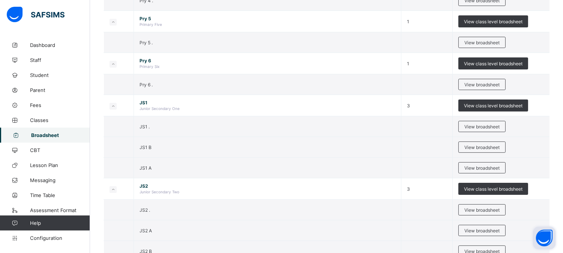
scroll to position [372, 0]
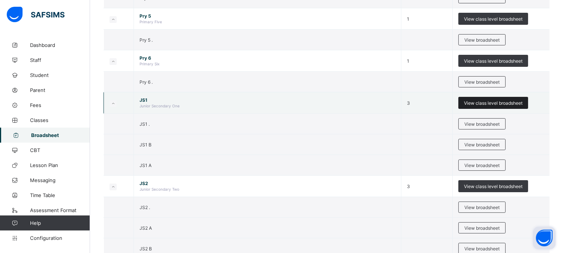
click at [514, 102] on span "View class level broadsheet" at bounding box center [493, 103] width 59 height 6
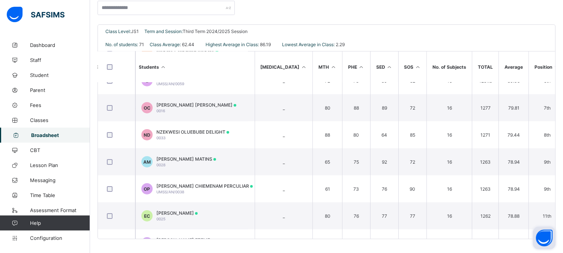
scroll to position [0, 452]
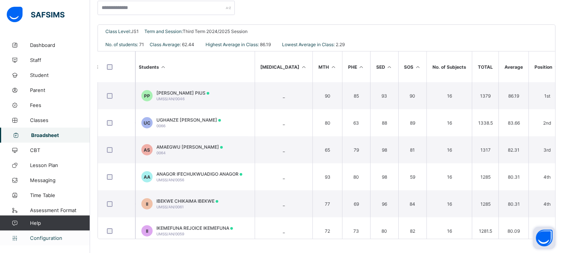
click at [58, 236] on span "Configuration" at bounding box center [60, 238] width 60 height 6
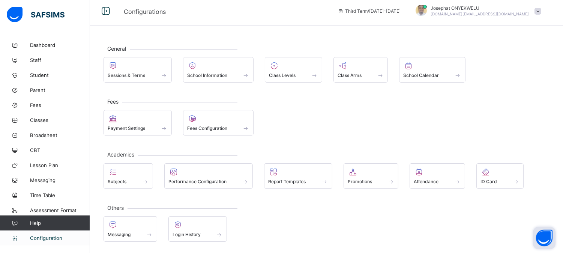
scroll to position [3, 0]
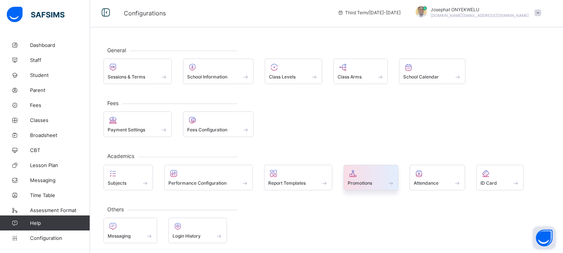
click at [373, 173] on div at bounding box center [371, 173] width 47 height 9
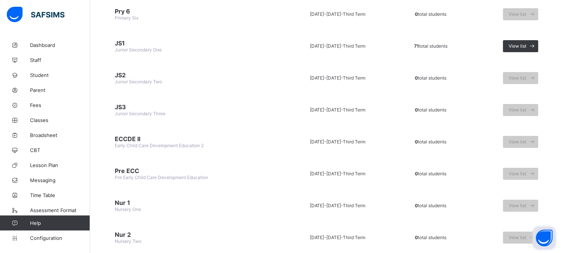
scroll to position [364, 0]
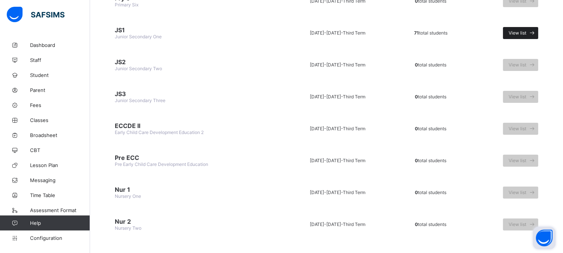
click at [536, 29] on icon at bounding box center [533, 32] width 8 height 7
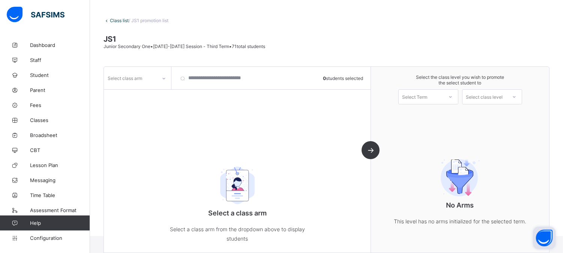
scroll to position [37, 0]
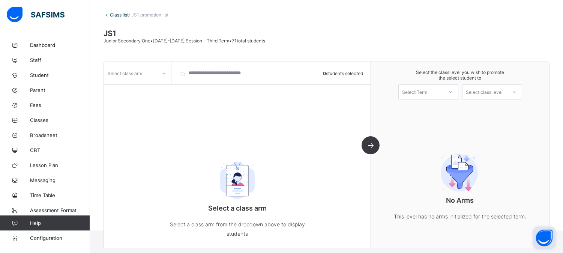
click at [166, 73] on div at bounding box center [164, 74] width 13 height 12
click at [147, 91] on div "." at bounding box center [137, 90] width 66 height 12
click at [159, 73] on div at bounding box center [164, 74] width 13 height 12
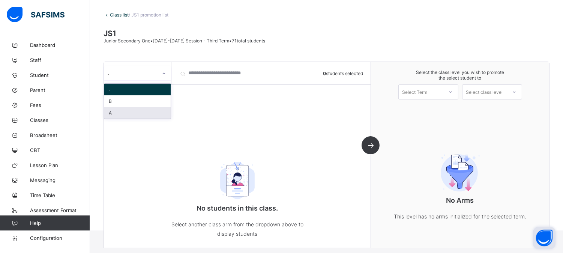
click at [147, 110] on div "A" at bounding box center [137, 113] width 66 height 12
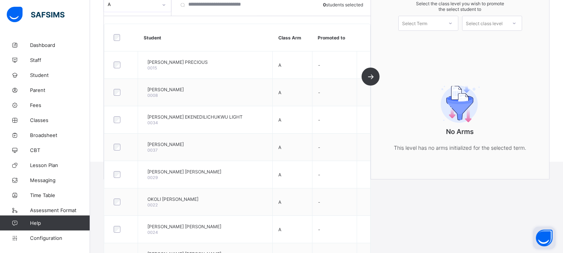
scroll to position [0, 0]
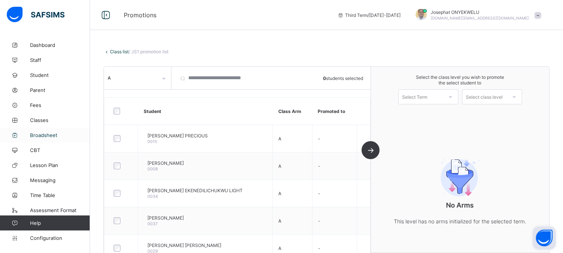
click at [50, 134] on span "Broadsheet" at bounding box center [60, 135] width 60 height 6
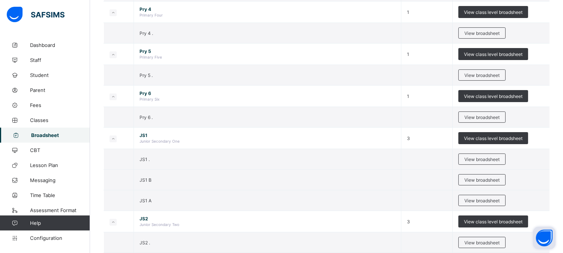
scroll to position [339, 0]
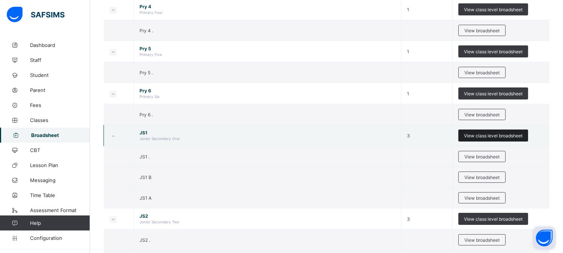
click at [506, 135] on span "View class level broadsheet" at bounding box center [493, 136] width 59 height 6
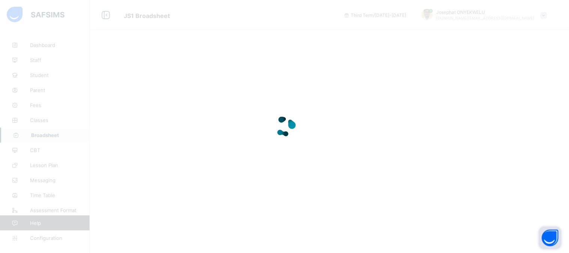
click at [563, 36] on div at bounding box center [284, 126] width 569 height 253
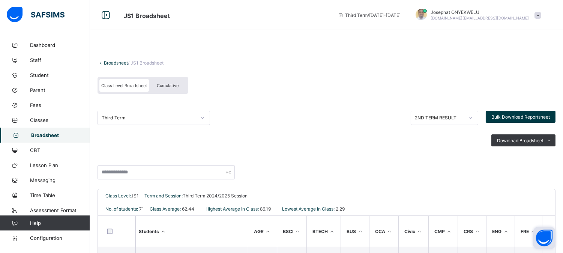
click at [171, 85] on span "Cumulative" at bounding box center [168, 85] width 22 height 5
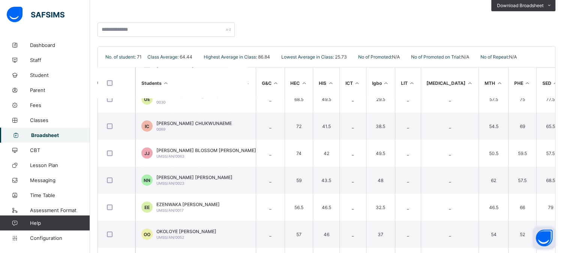
scroll to position [1332, 286]
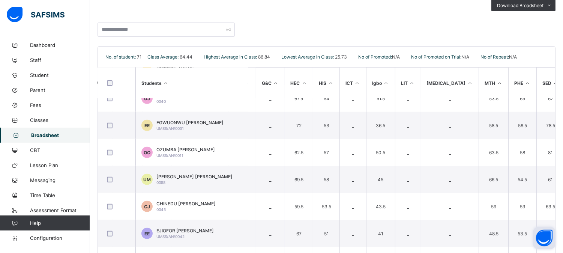
scroll to position [1058, 286]
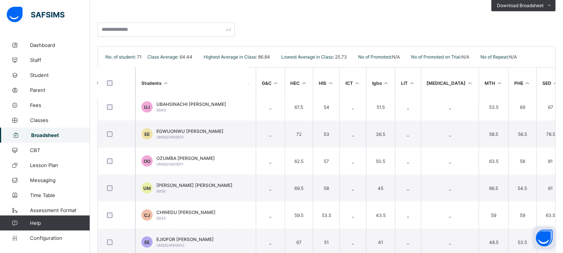
drag, startPoint x: 561, startPoint y: 173, endPoint x: 561, endPoint y: 165, distance: 7.1
click at [556, 165] on div "UBEC MODEL SMART SCHOOL ANAMBRA Date: 19th Sep 2025, 12:44:35 pm No. of student…" at bounding box center [327, 150] width 458 height 209
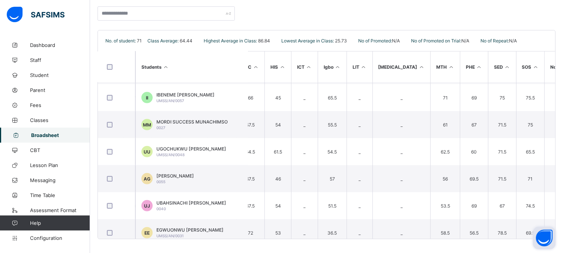
scroll to position [935, 335]
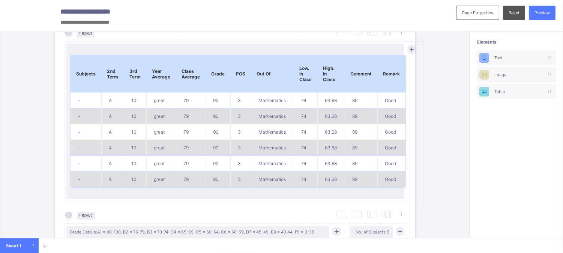
scroll to position [380, 0]
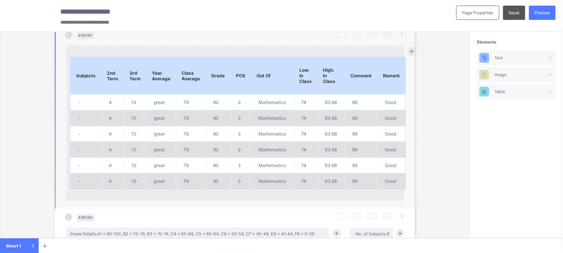
click at [412, 49] on icon at bounding box center [412, 50] width 6 height 5
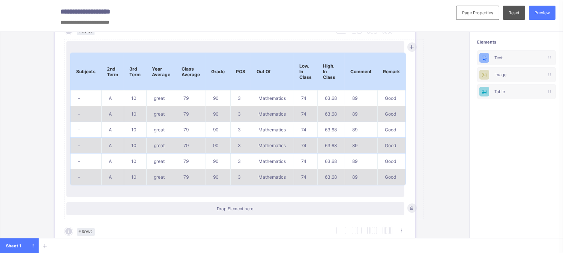
scroll to position [377, 0]
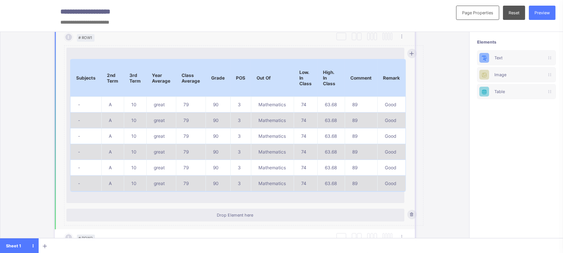
click at [414, 55] on div at bounding box center [411, 53] width 9 height 9
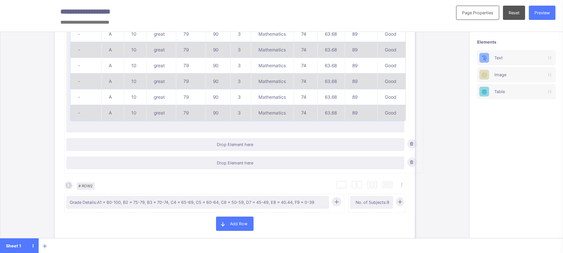
scroll to position [450, 0]
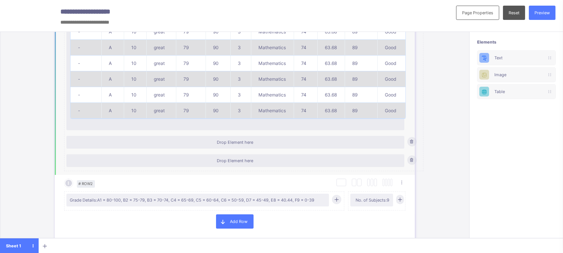
click at [412, 139] on icon at bounding box center [412, 141] width 6 height 5
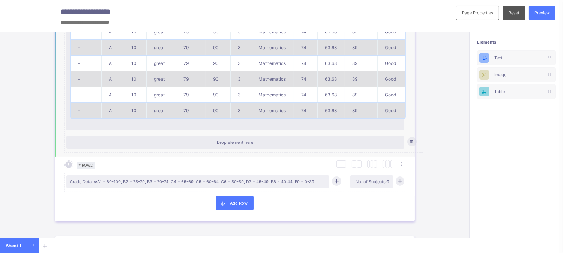
click at [410, 140] on icon at bounding box center [412, 141] width 6 height 5
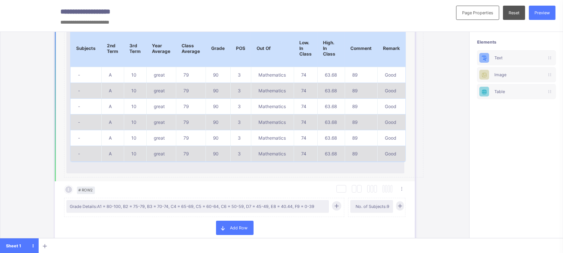
scroll to position [424, 0]
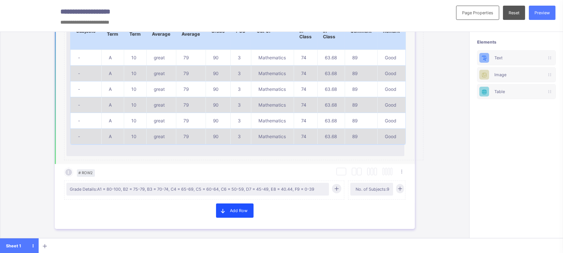
click at [242, 210] on div "Add Row" at bounding box center [235, 210] width 38 height 14
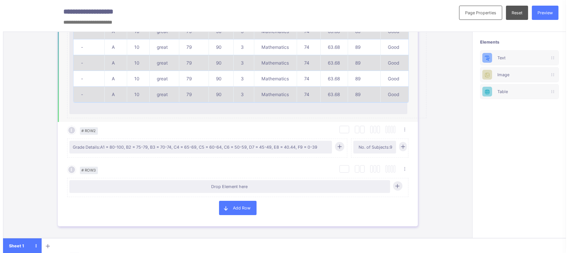
scroll to position [440, 0]
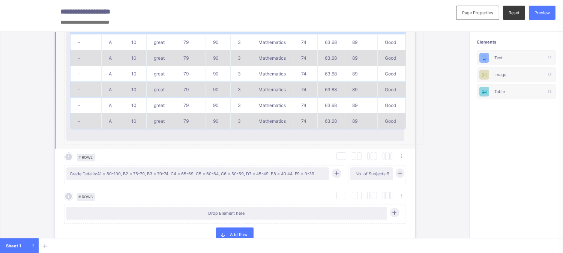
click at [519, 15] on div "Reset" at bounding box center [514, 13] width 22 height 14
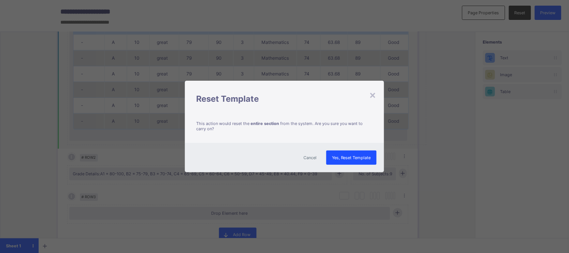
click at [355, 158] on span "Yes, Reset Template" at bounding box center [351, 157] width 39 height 5
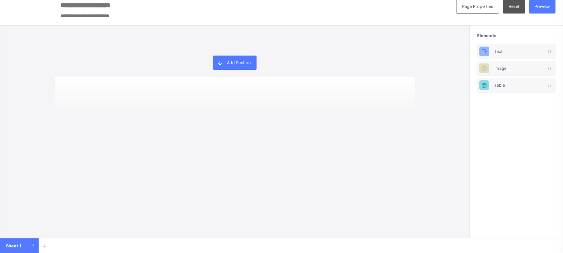
scroll to position [0, 0]
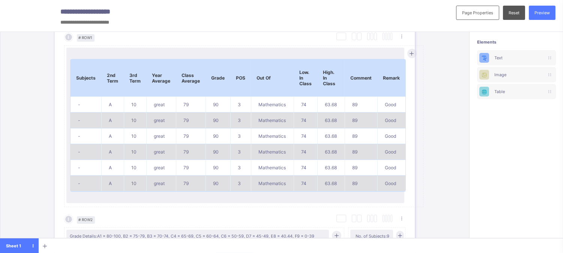
scroll to position [352, 0]
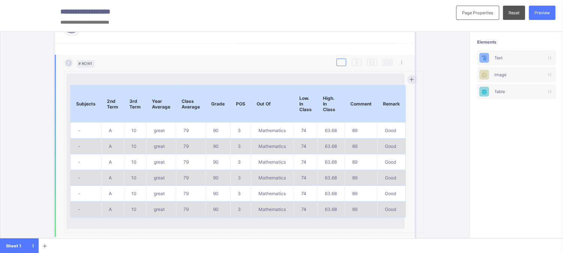
click at [340, 62] on div at bounding box center [342, 63] width 10 height 8
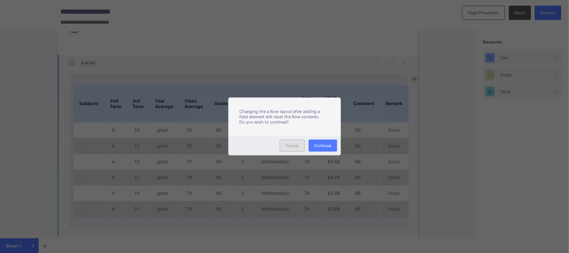
click at [294, 144] on span "Cancel" at bounding box center [292, 145] width 13 height 5
